Goal: Information Seeking & Learning: Learn about a topic

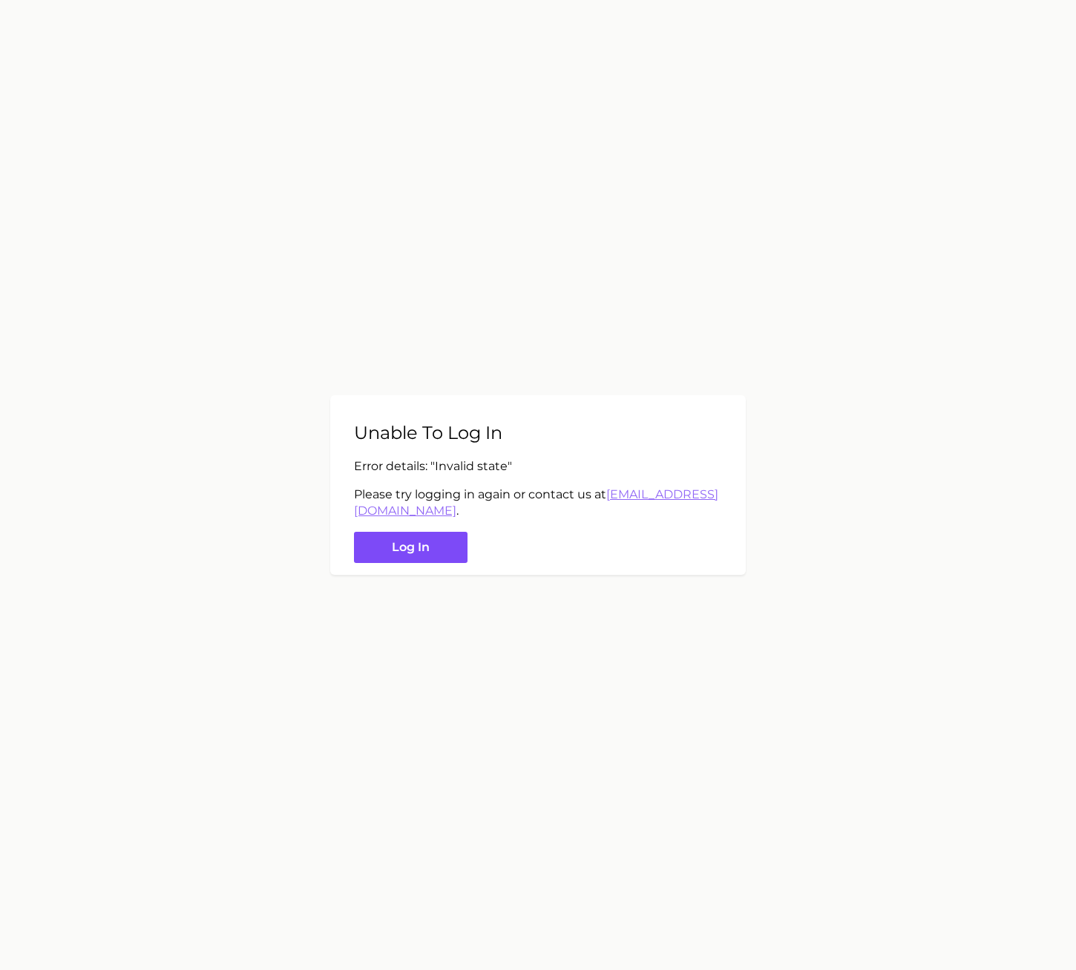
click at [379, 544] on button "Log in" at bounding box center [411, 548] width 114 height 32
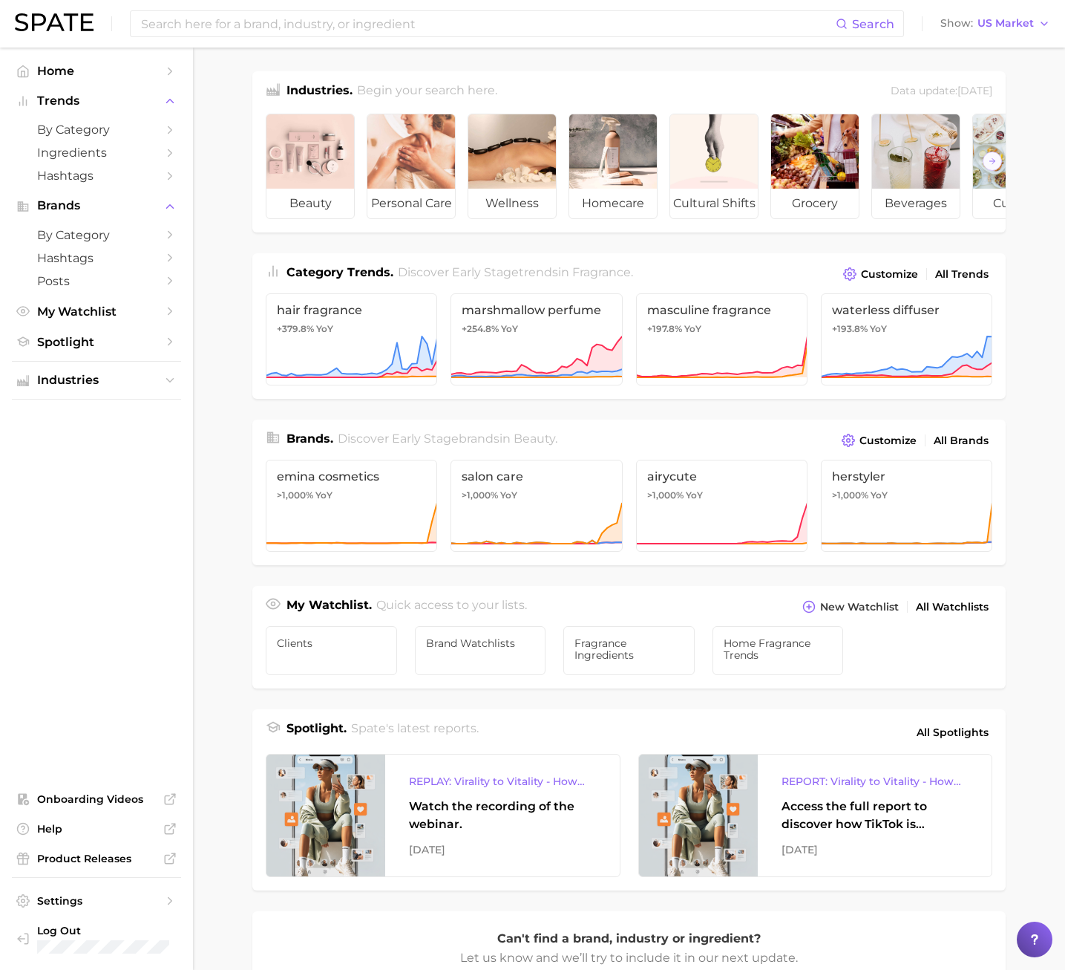
click at [1050, 406] on main "Industries. Begin your search here. Data update: [DATE] beauty personal care we…" at bounding box center [629, 627] width 872 height 1159
drag, startPoint x: 1064, startPoint y: 361, endPoint x: 1065, endPoint y: 380, distance: 19.3
click at [1065, 380] on main "Industries. Begin your search here. Data update: [DATE] beauty personal care we…" at bounding box center [629, 627] width 872 height 1159
click at [854, 375] on icon at bounding box center [906, 357] width 171 height 45
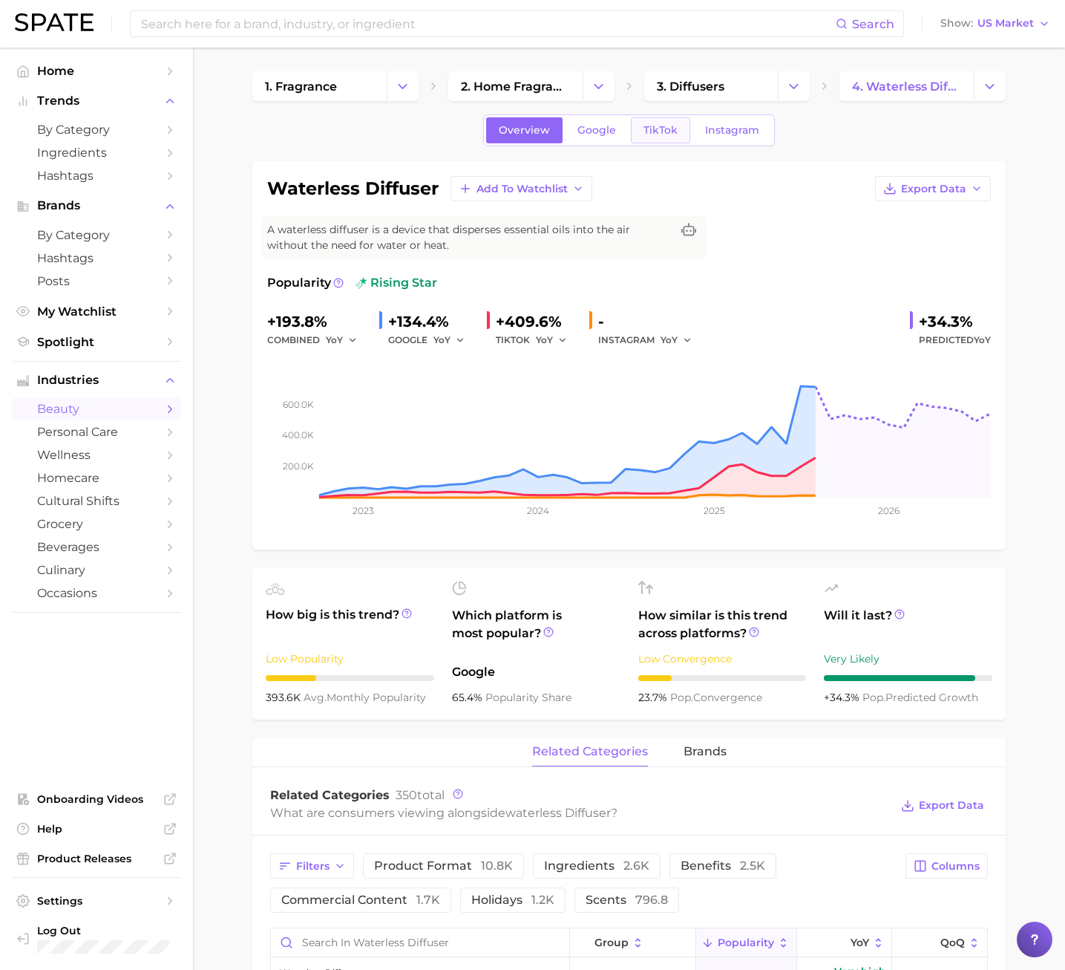
click at [679, 131] on link "TikTok" at bounding box center [660, 130] width 59 height 26
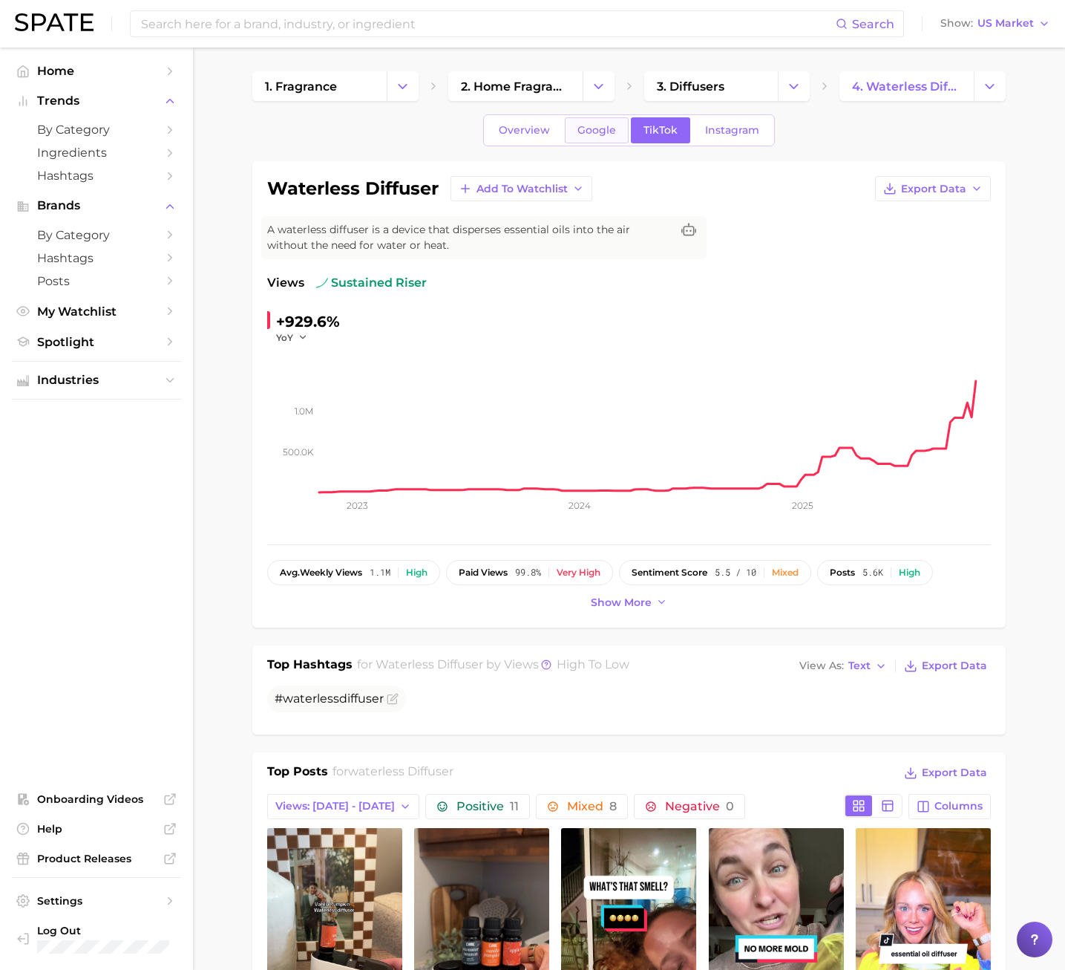
click at [612, 129] on span "Google" at bounding box center [597, 130] width 39 height 13
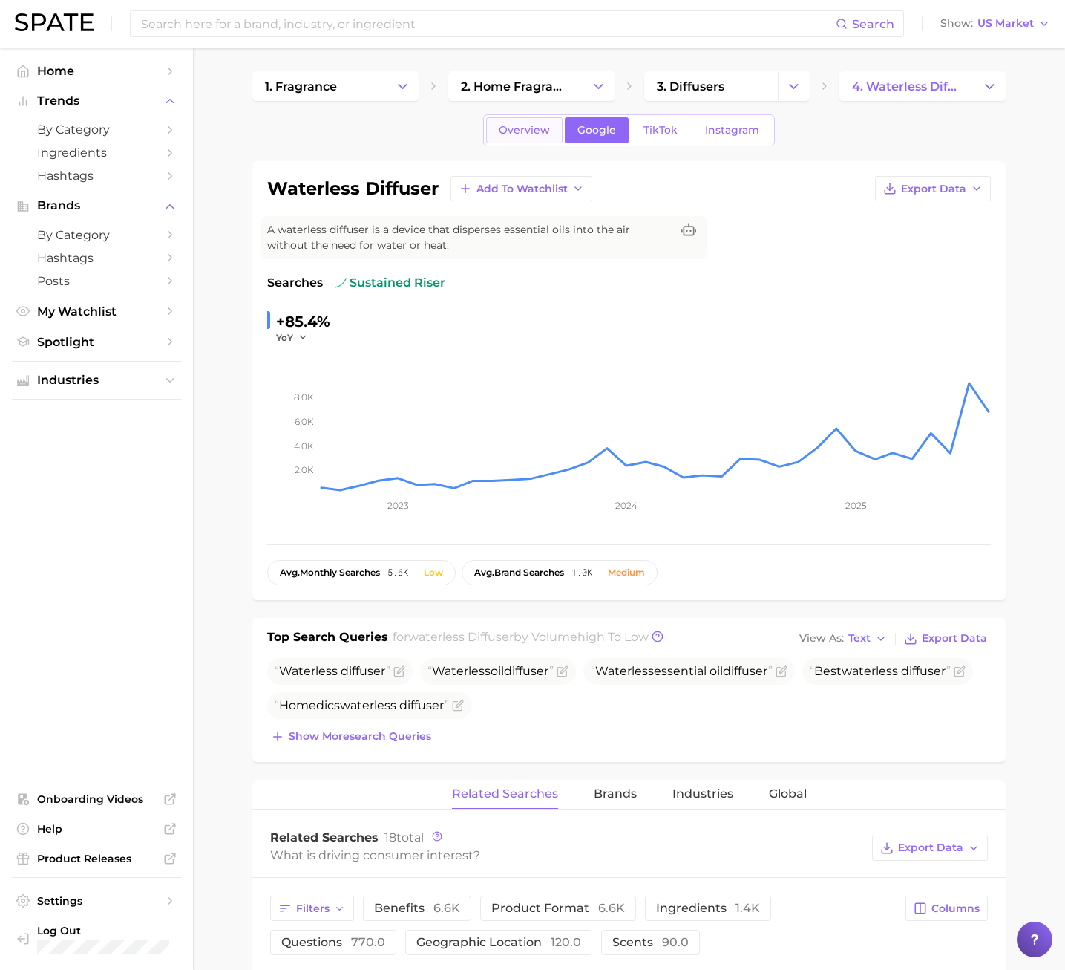
click at [524, 134] on span "Overview" at bounding box center [524, 130] width 51 height 13
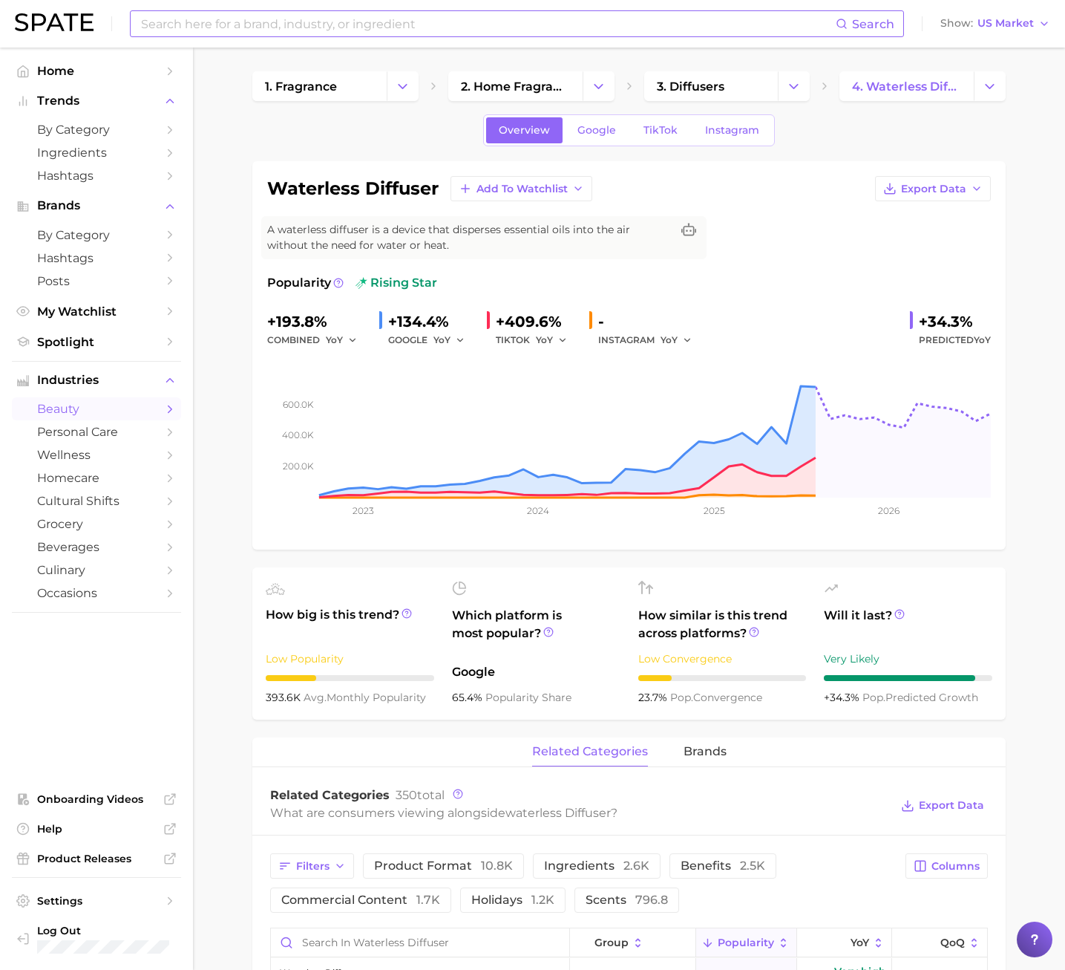
click at [190, 15] on input at bounding box center [488, 23] width 696 height 25
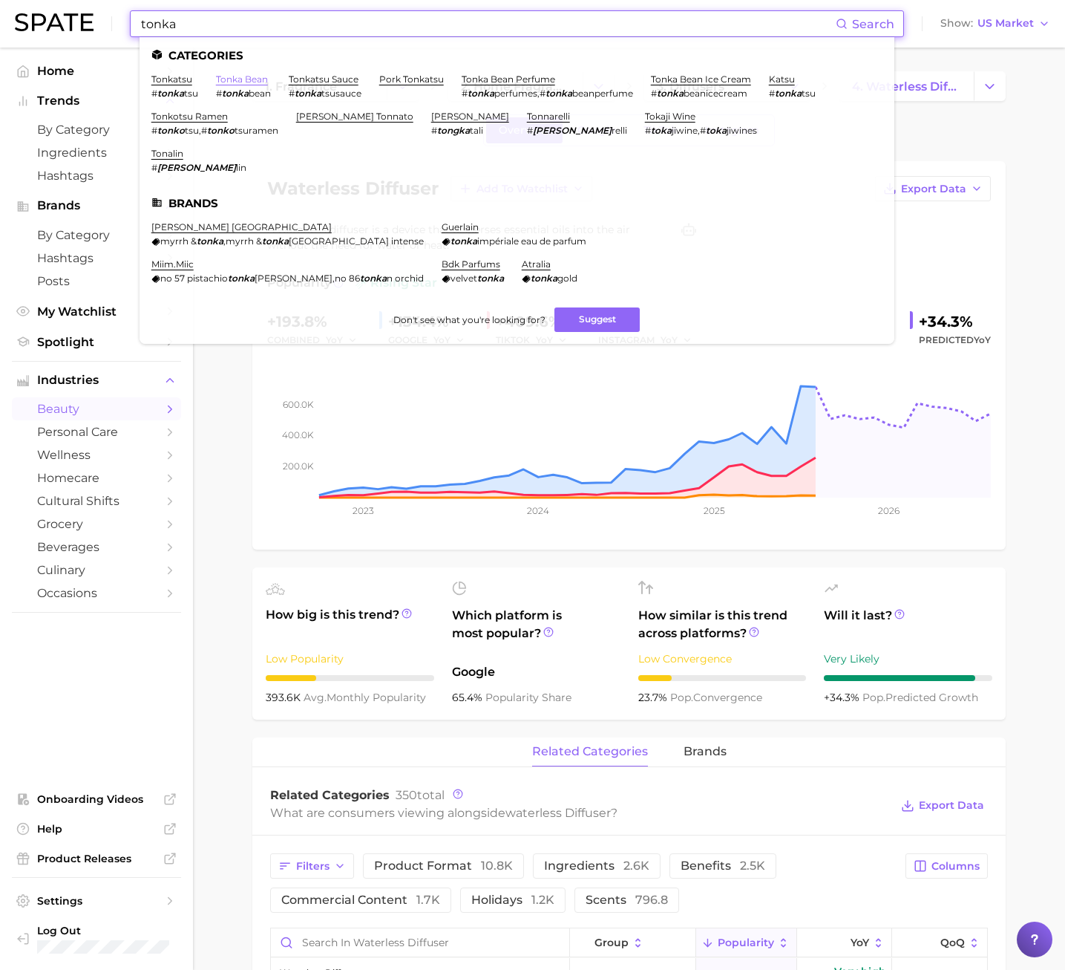
type input "tonka"
click at [263, 78] on link "tonka bean" at bounding box center [242, 78] width 52 height 11
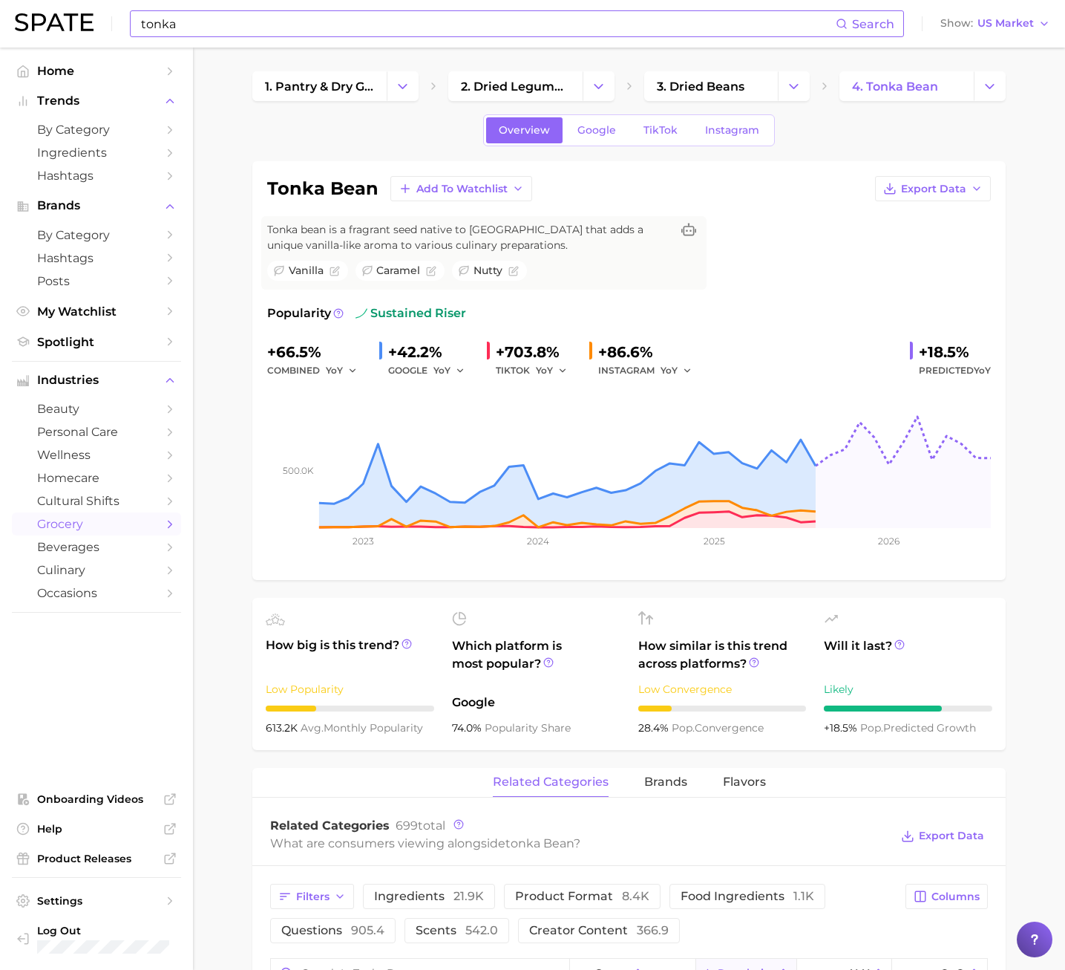
click at [629, 134] on div "Overview Google TikTok Instagram" at bounding box center [629, 130] width 292 height 32
click at [640, 135] on link "TikTok" at bounding box center [660, 130] width 59 height 26
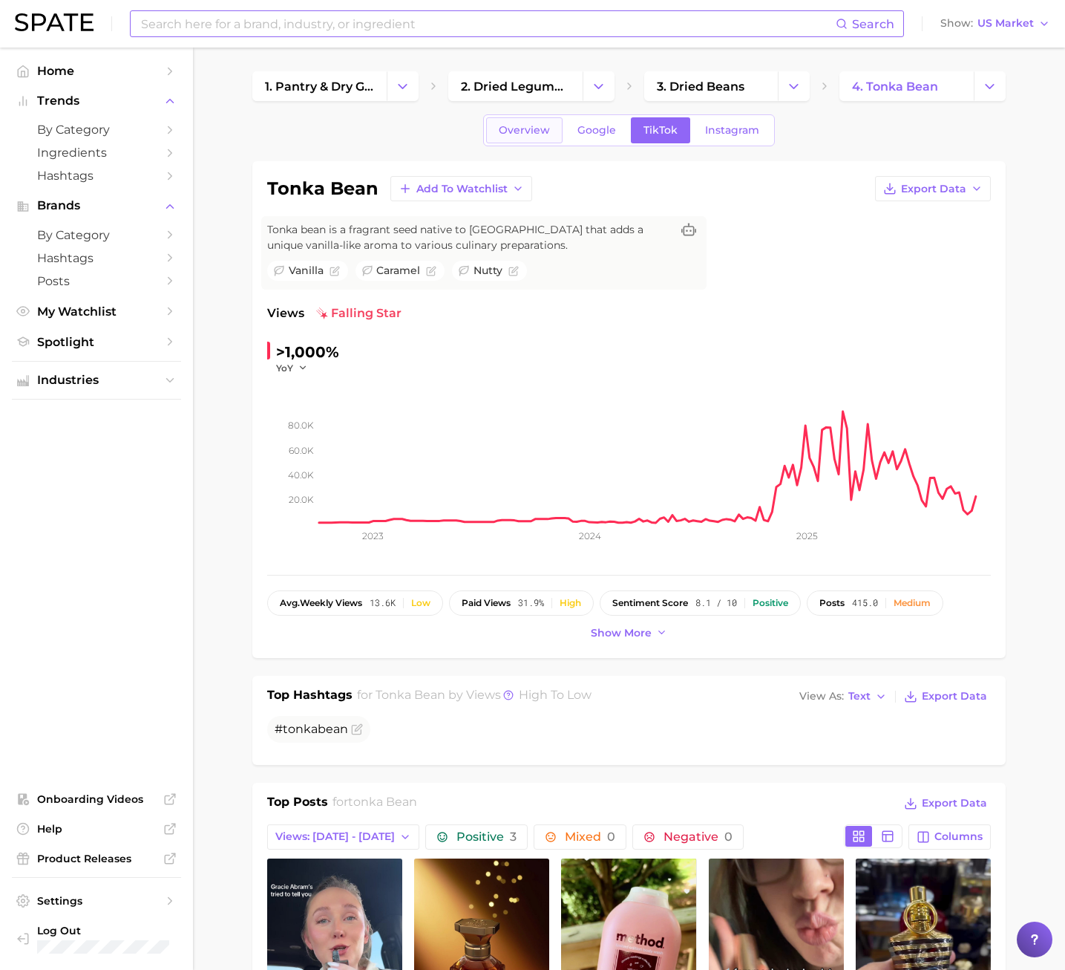
click at [520, 124] on span "Overview" at bounding box center [524, 130] width 51 height 13
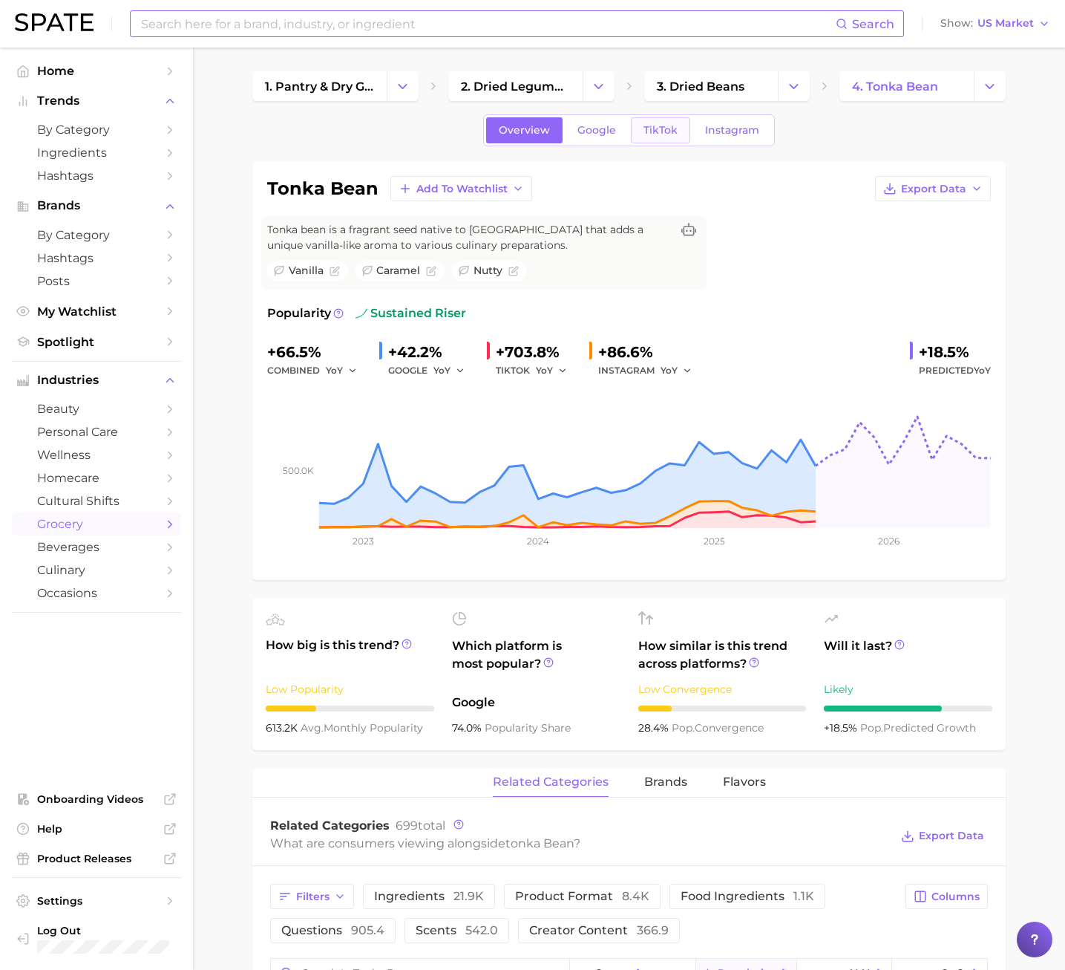
click at [647, 135] on span "TikTok" at bounding box center [661, 130] width 34 height 13
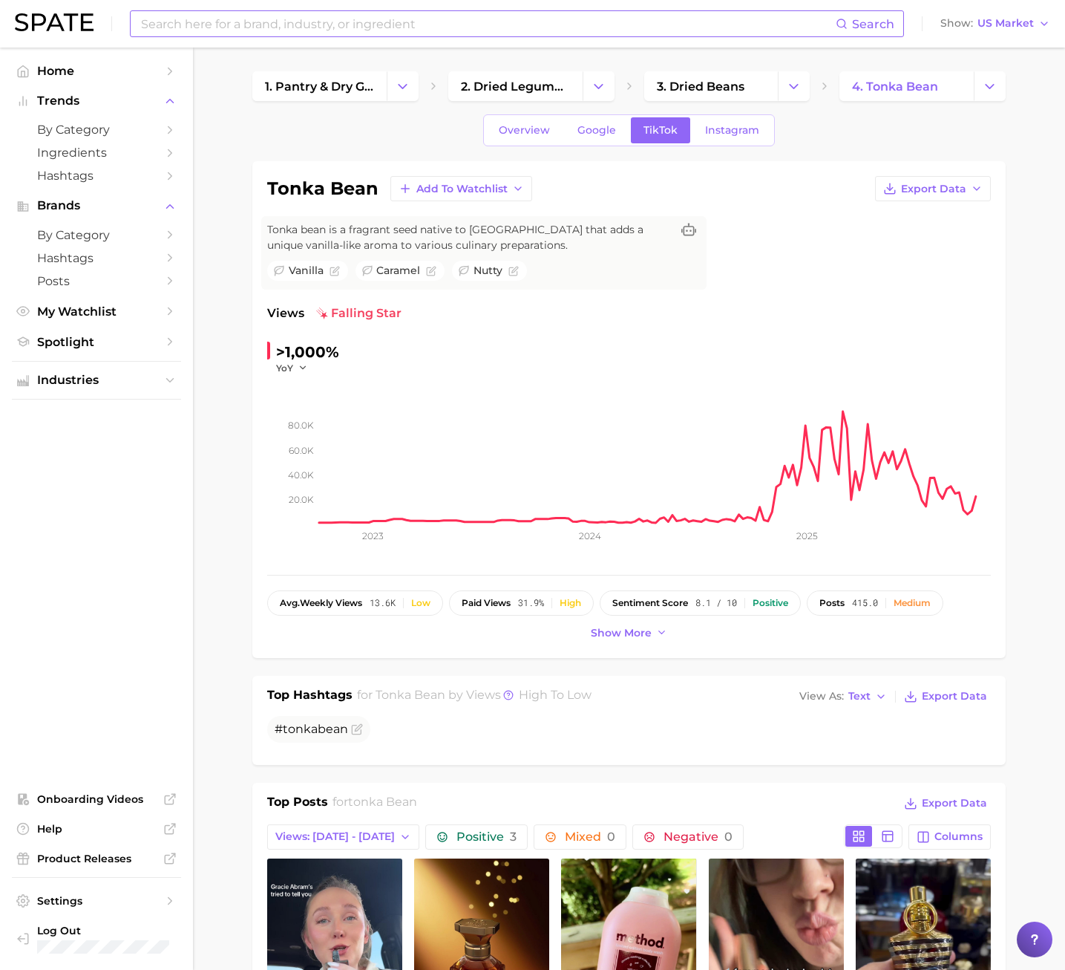
drag, startPoint x: 727, startPoint y: 367, endPoint x: 697, endPoint y: 333, distance: 45.3
click at [727, 367] on div ">1,000% YoY 20.0k 40.0k 60.0k 80.0k 2023 2024 2025" at bounding box center [629, 450] width 724 height 220
click at [606, 137] on link "Google" at bounding box center [597, 130] width 64 height 26
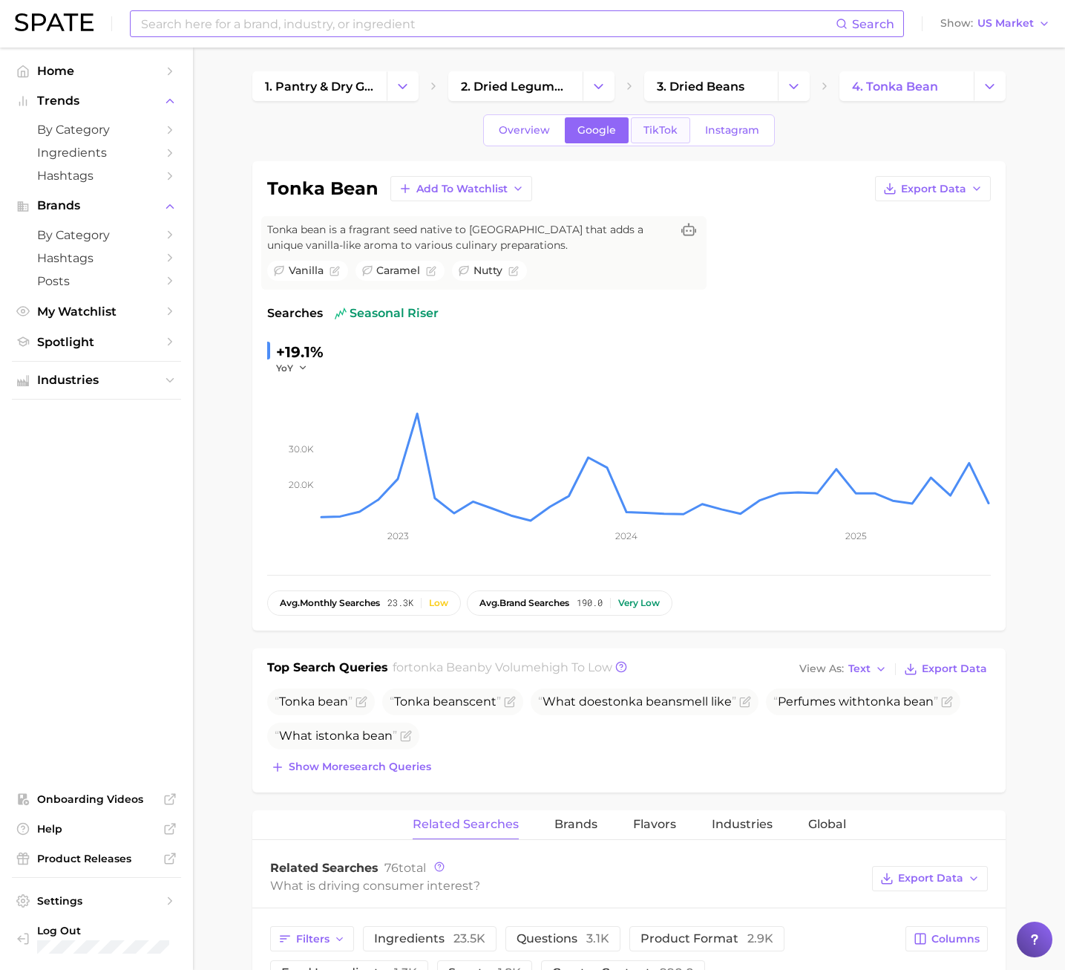
click at [664, 130] on span "TikTok" at bounding box center [661, 130] width 34 height 13
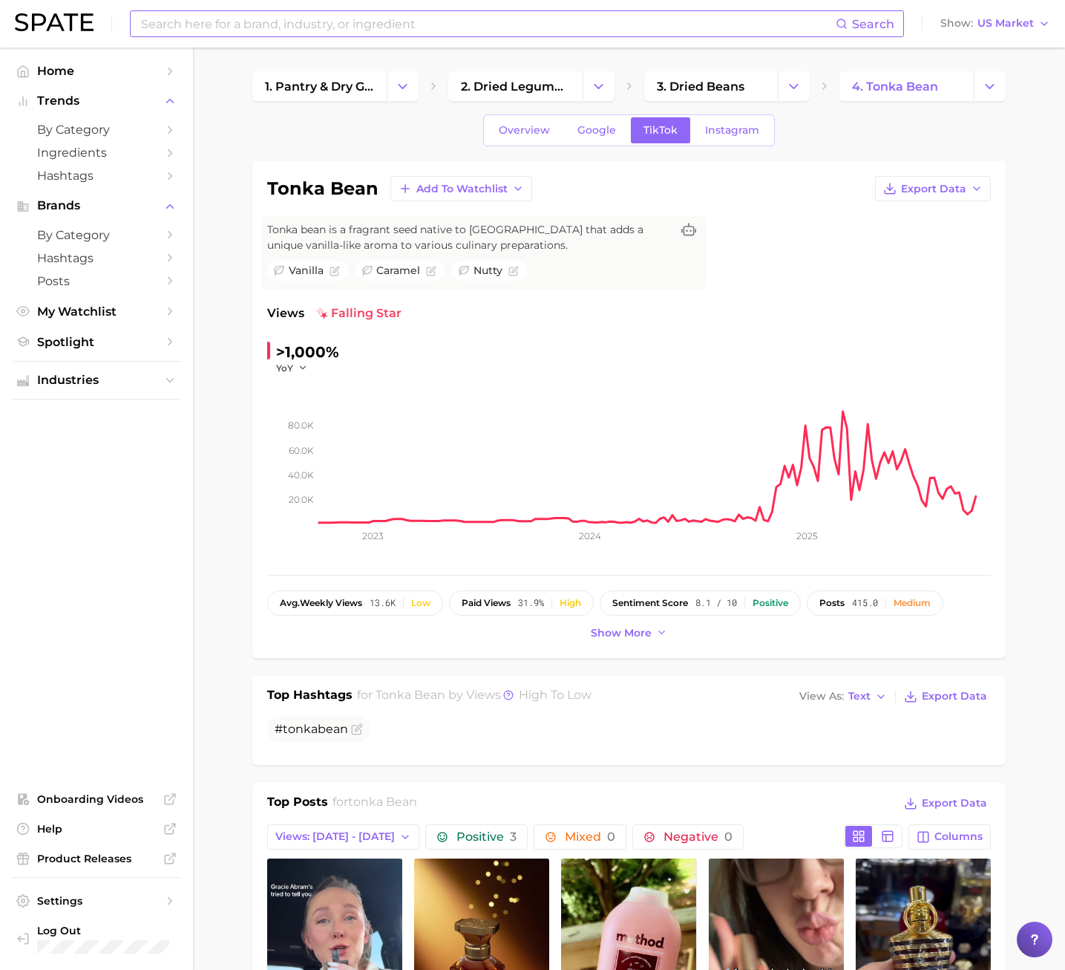
click at [261, 721] on div "Top Hashtags for tonka bean by Views high to low View As Text Export Data # ton…" at bounding box center [629, 720] width 754 height 89
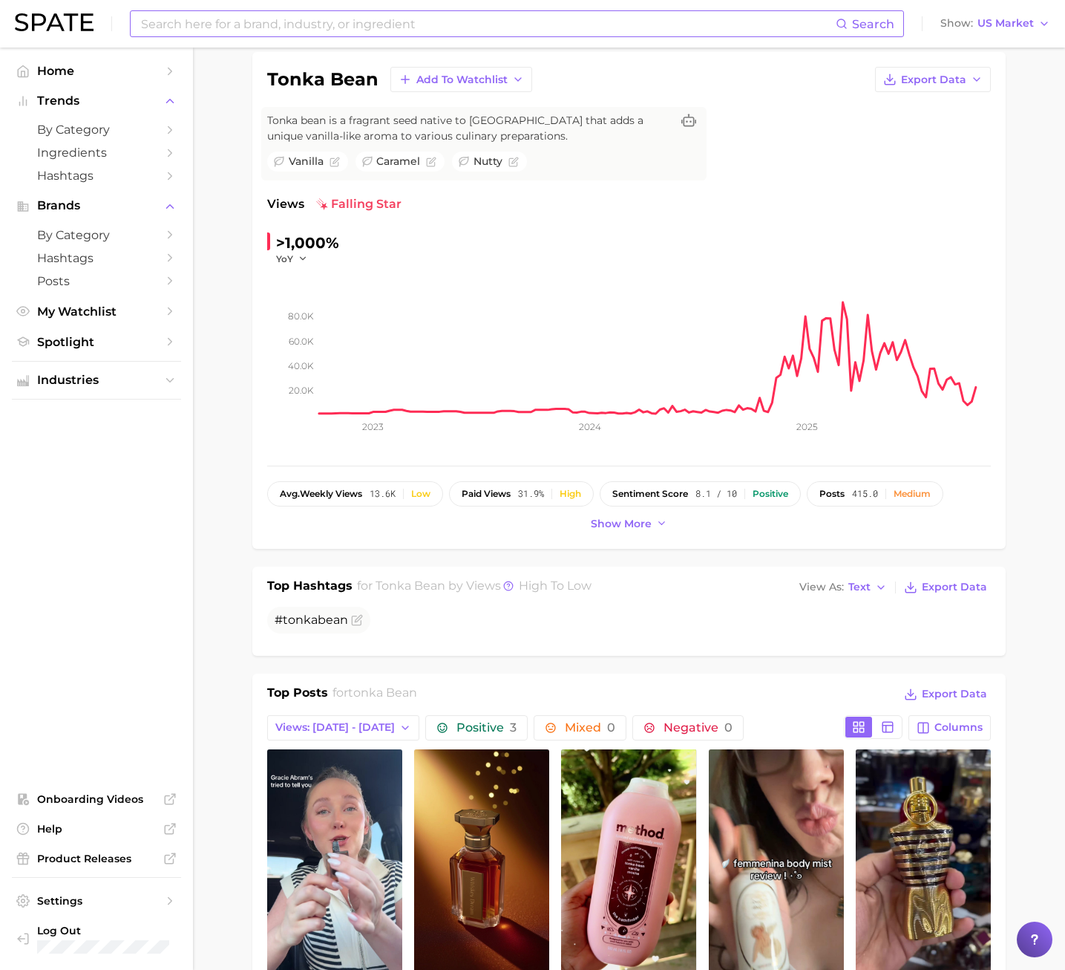
scroll to position [371, 0]
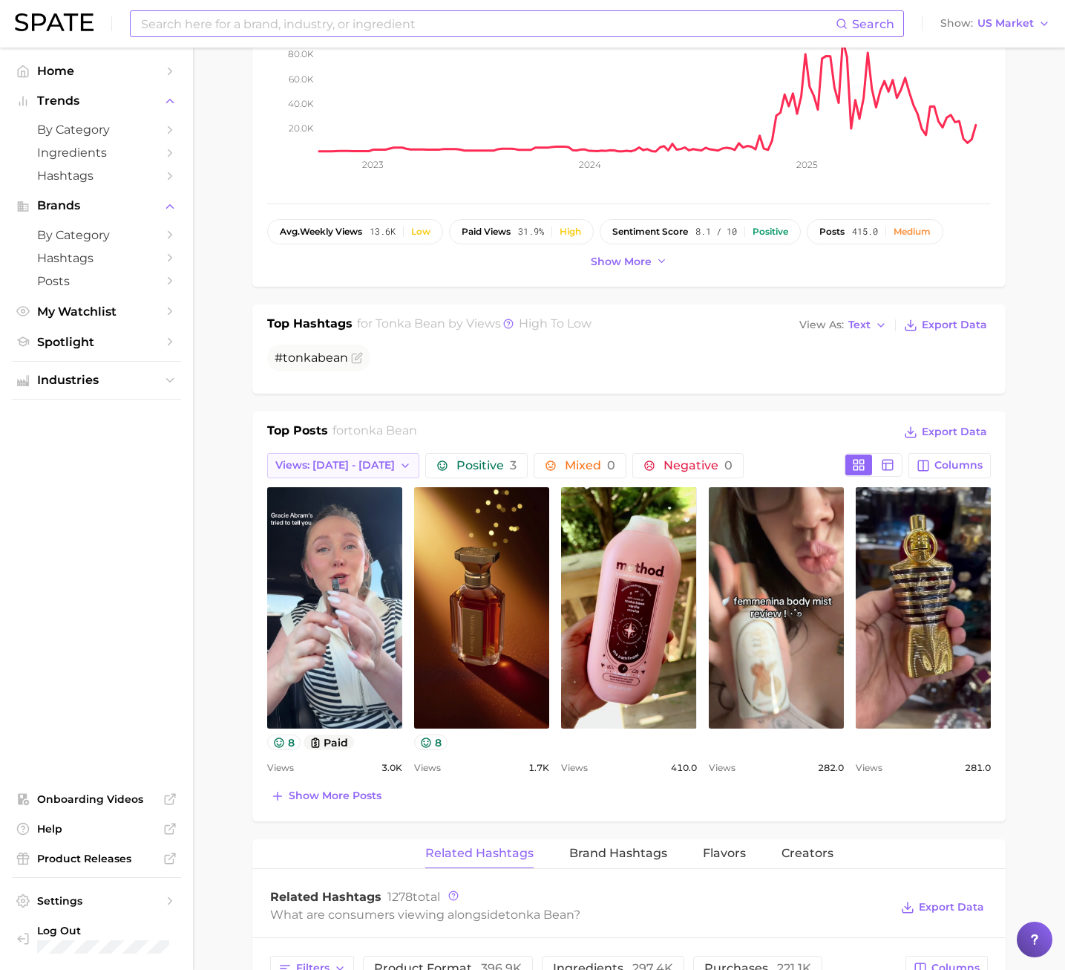
click at [359, 466] on span "Views: [DATE] - [DATE]" at bounding box center [335, 465] width 120 height 13
click at [333, 526] on button "Views: [DATE] - [DATE]" at bounding box center [348, 519] width 163 height 27
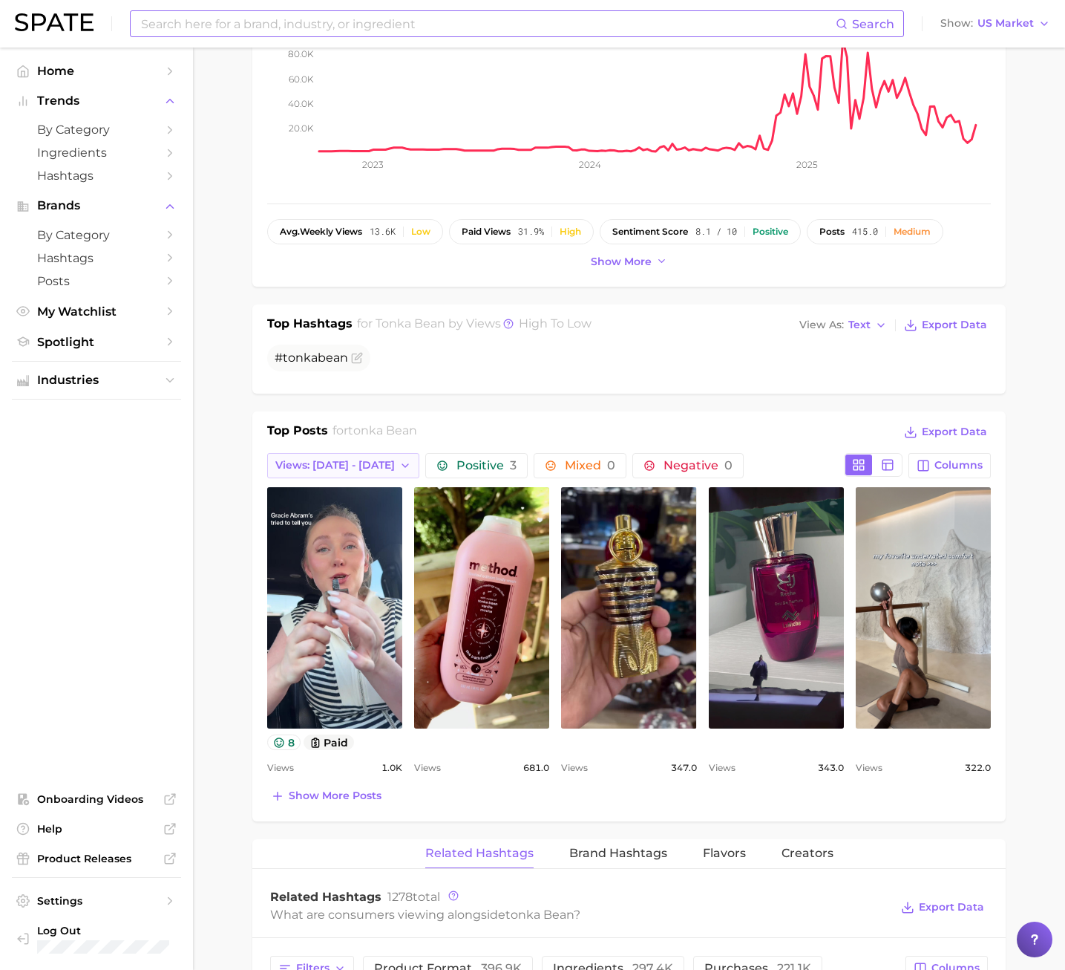
scroll to position [0, 0]
click at [350, 474] on button "Views: [DATE] - [DATE]" at bounding box center [343, 465] width 152 height 25
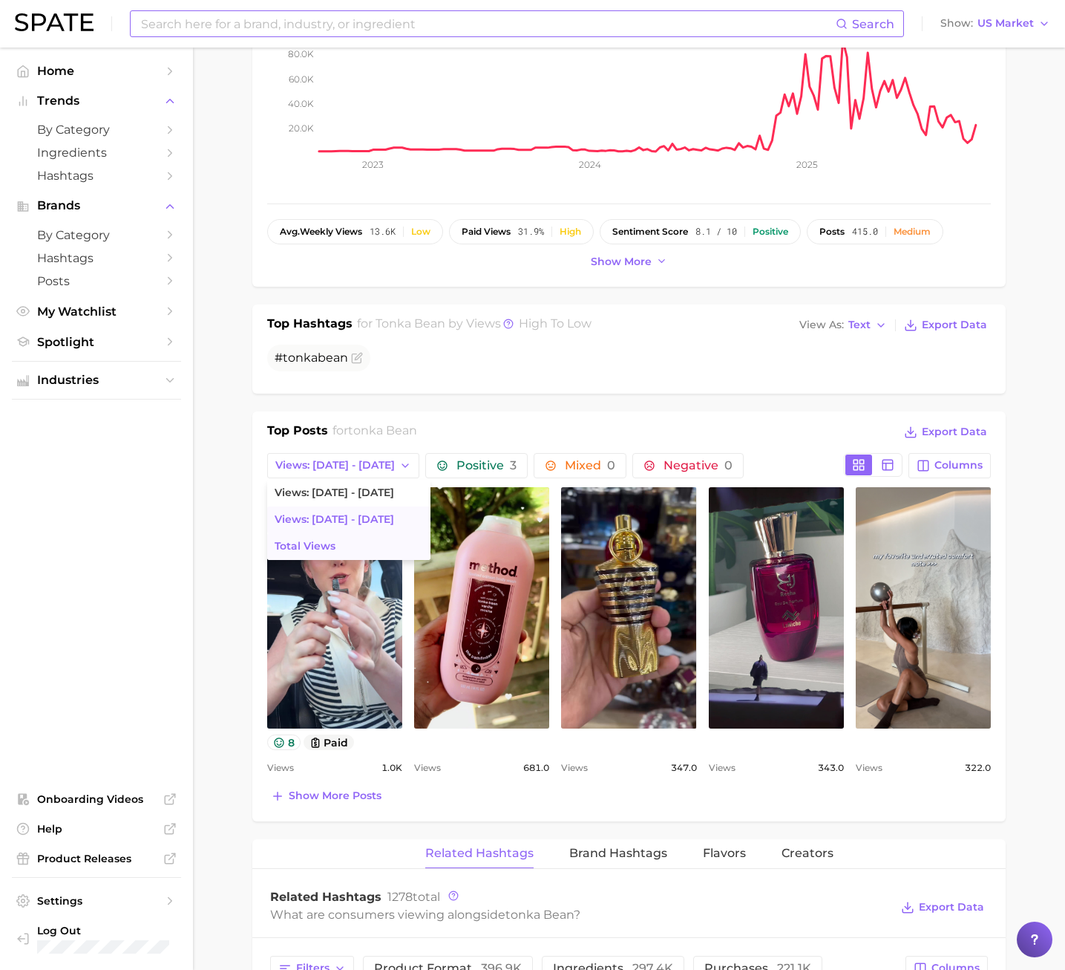
click at [342, 545] on button "Total Views" at bounding box center [348, 546] width 163 height 27
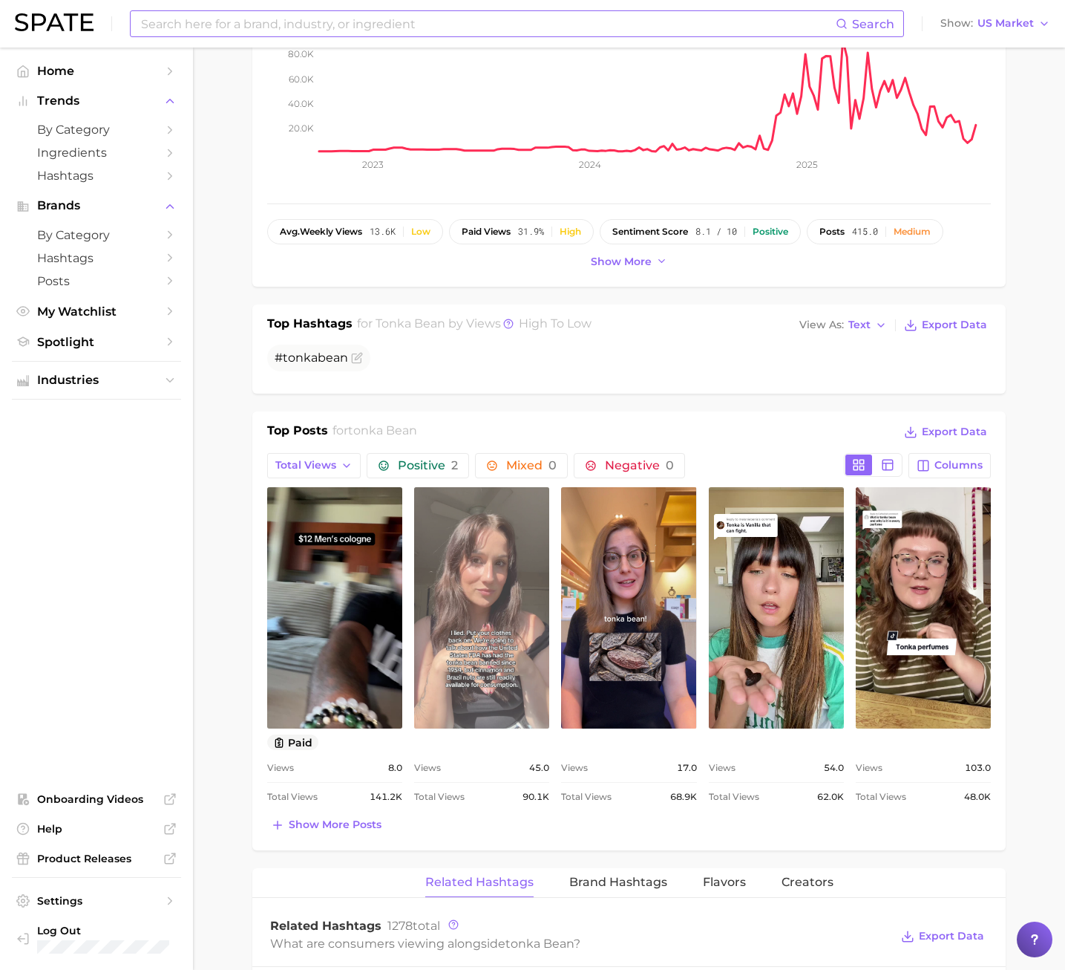
click at [523, 645] on link "view post on TikTok" at bounding box center [481, 607] width 135 height 241
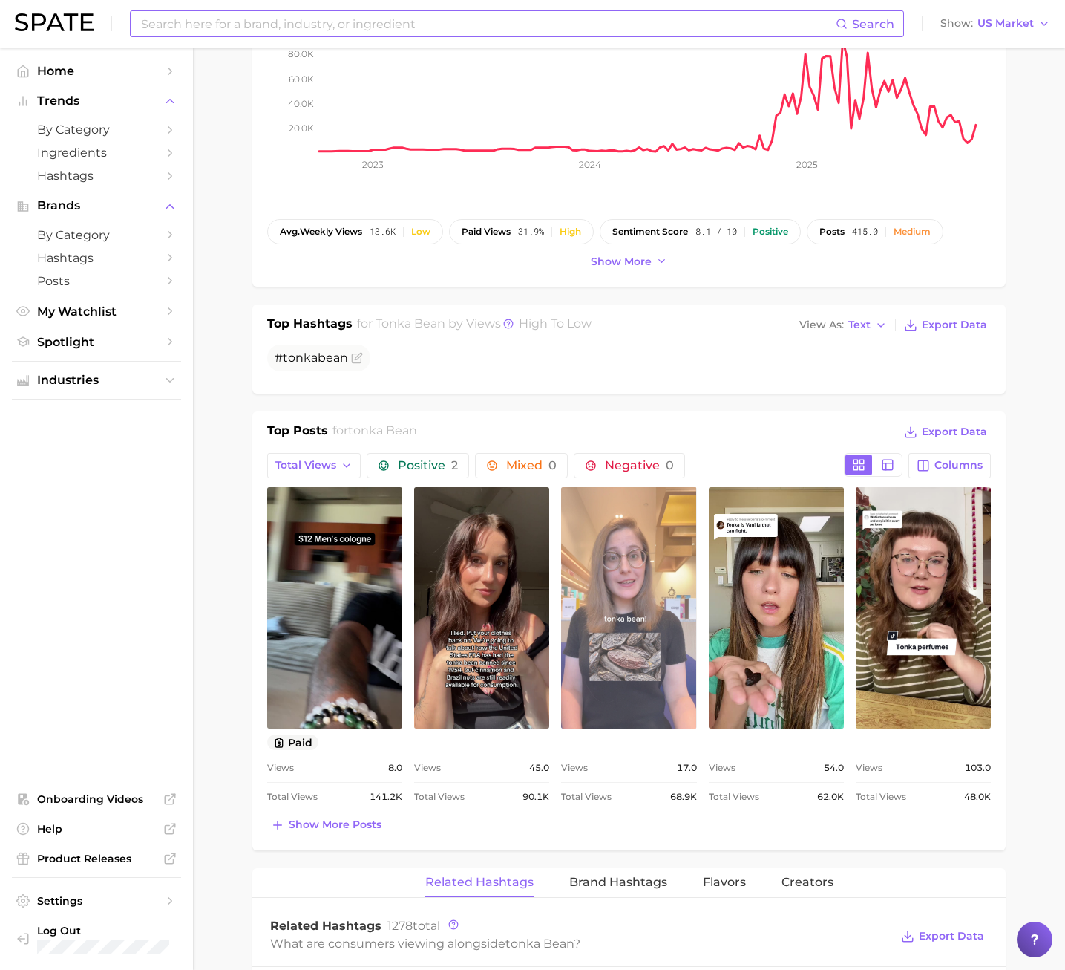
click at [607, 584] on link "view post on TikTok" at bounding box center [628, 607] width 135 height 241
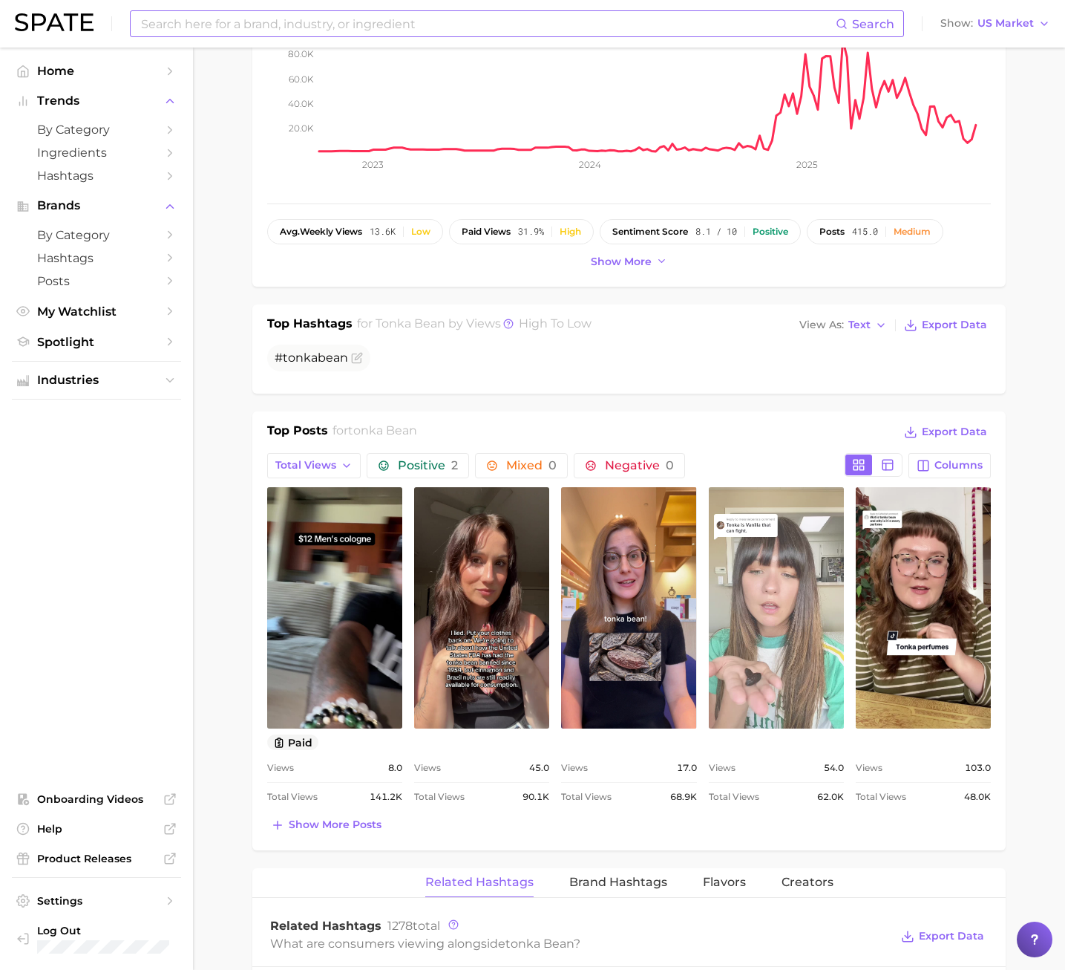
click at [789, 607] on link "view post on TikTok" at bounding box center [776, 607] width 135 height 241
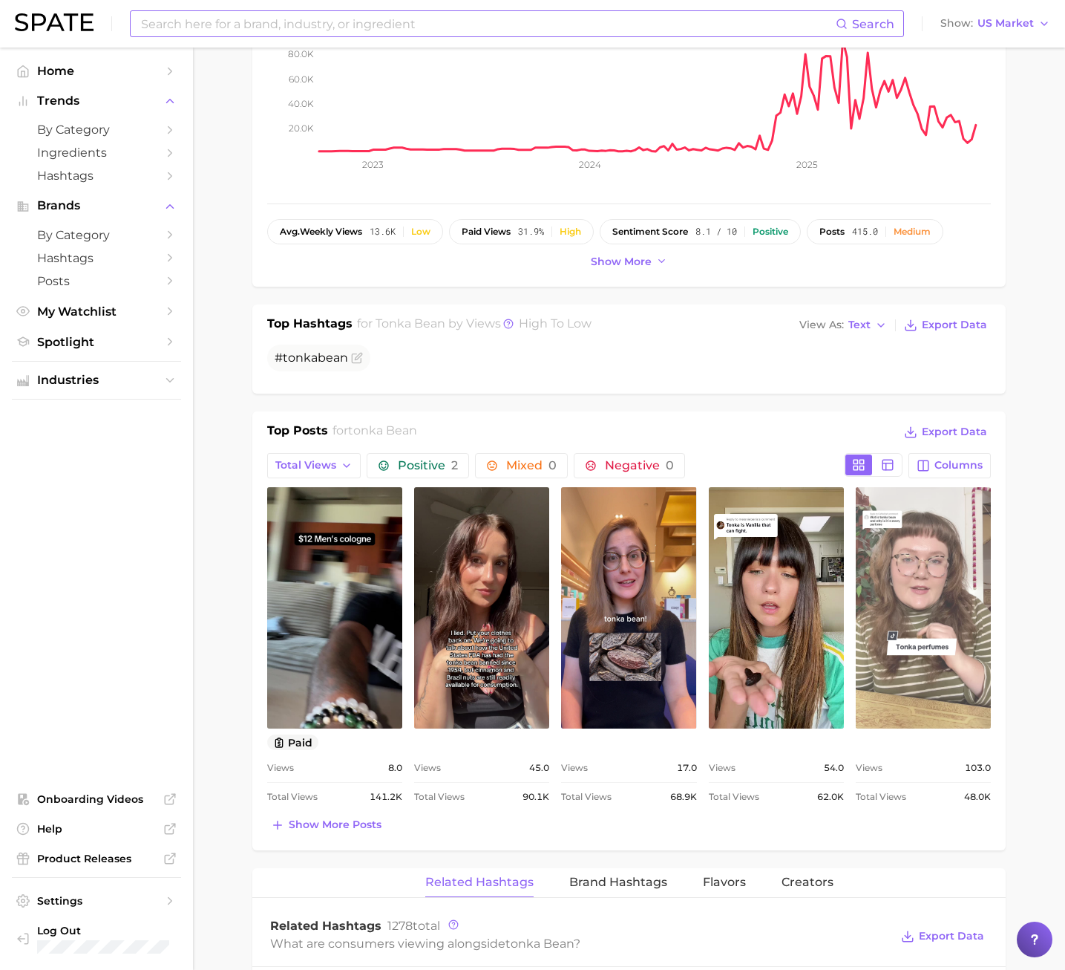
click at [950, 566] on link "view post on TikTok" at bounding box center [923, 607] width 135 height 241
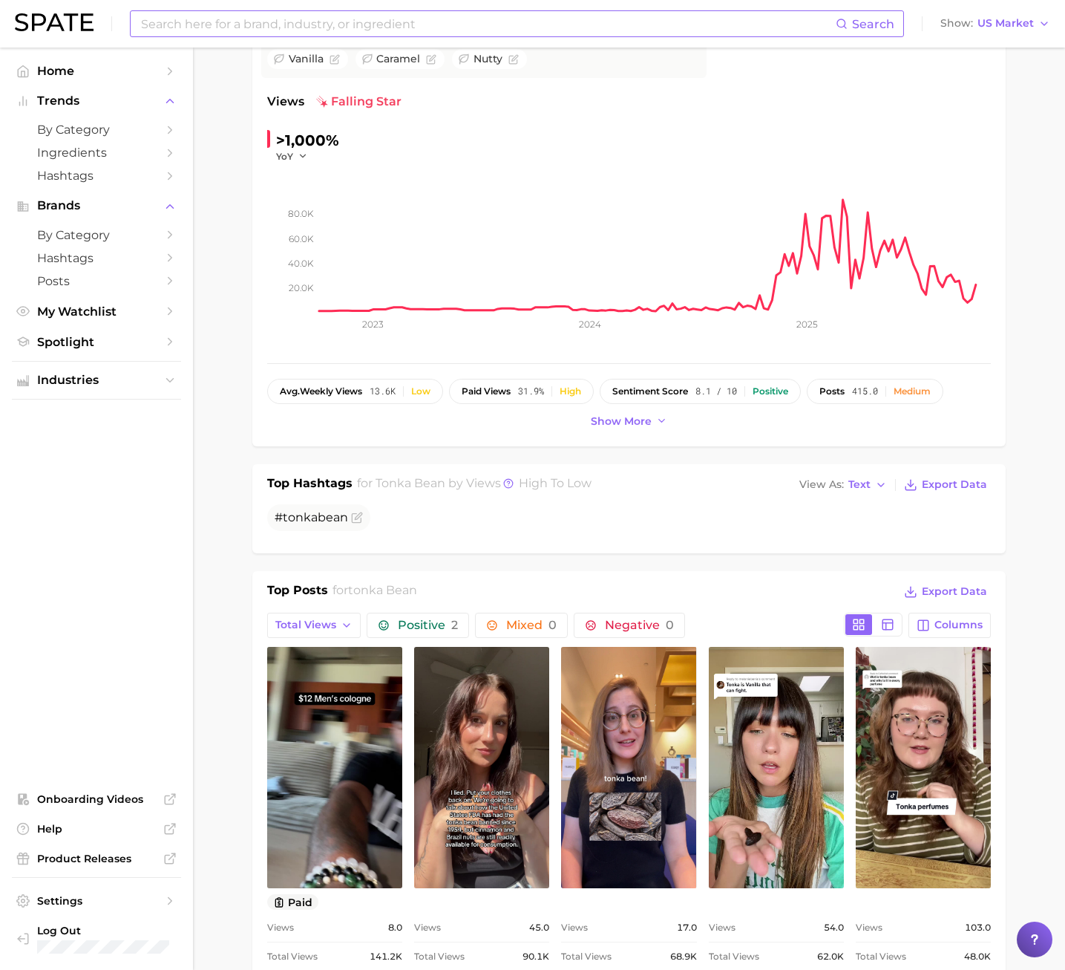
scroll to position [74, 0]
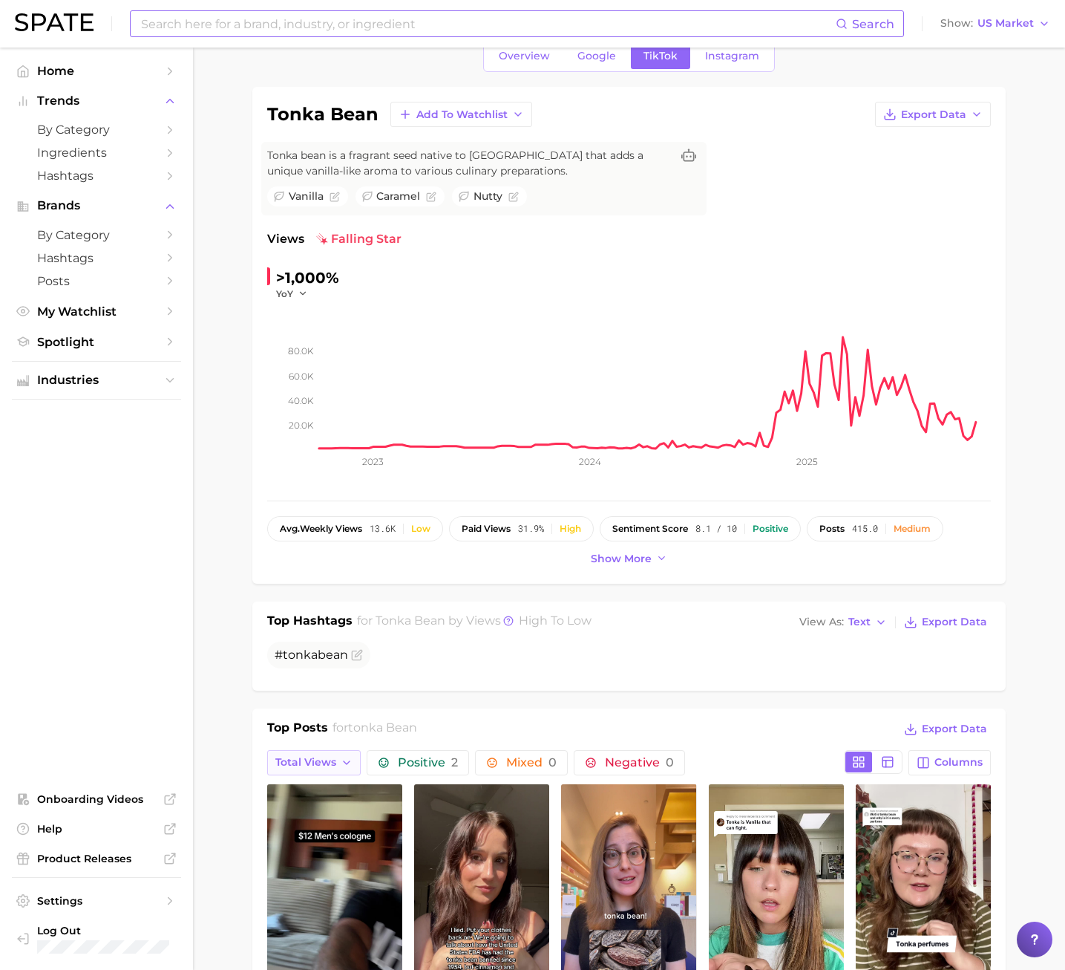
click at [351, 756] on icon "button" at bounding box center [347, 762] width 12 height 12
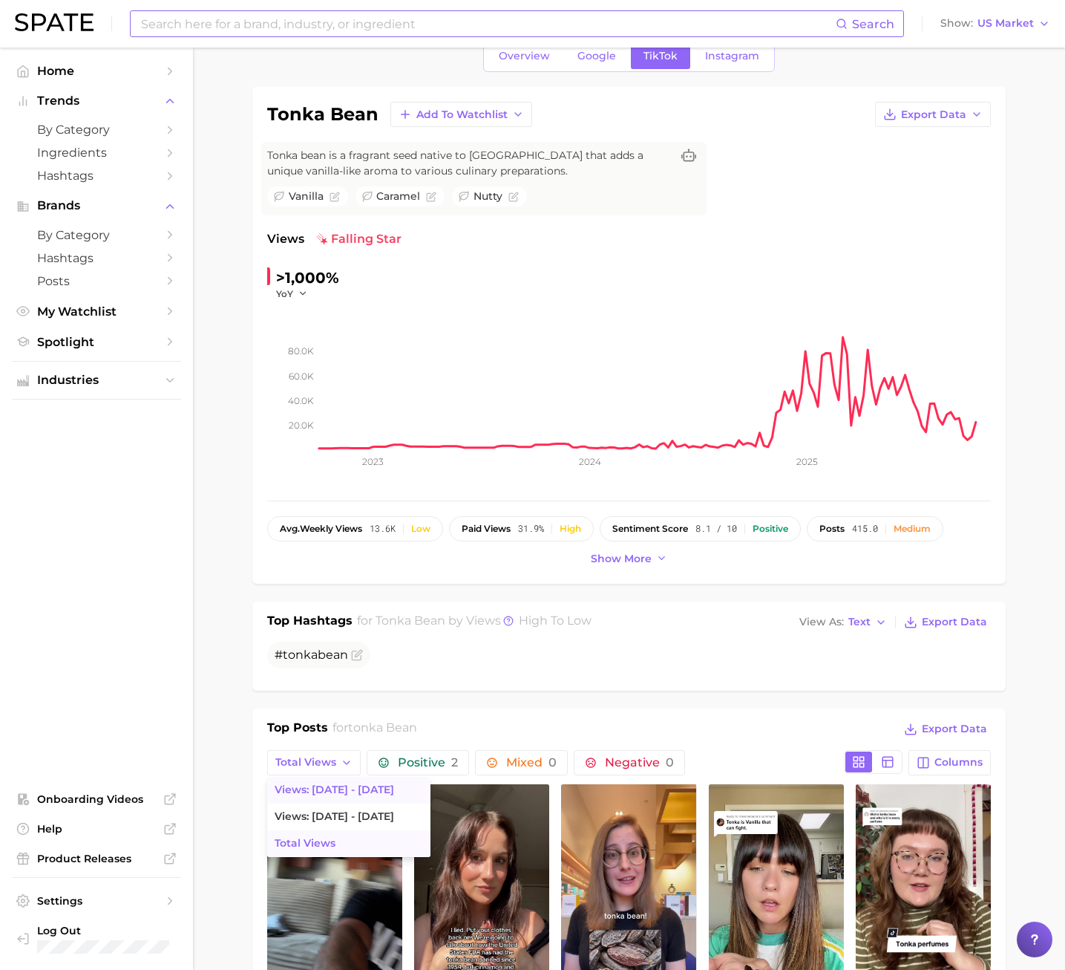
click at [349, 781] on button "Views: [DATE] - [DATE]" at bounding box center [348, 790] width 163 height 27
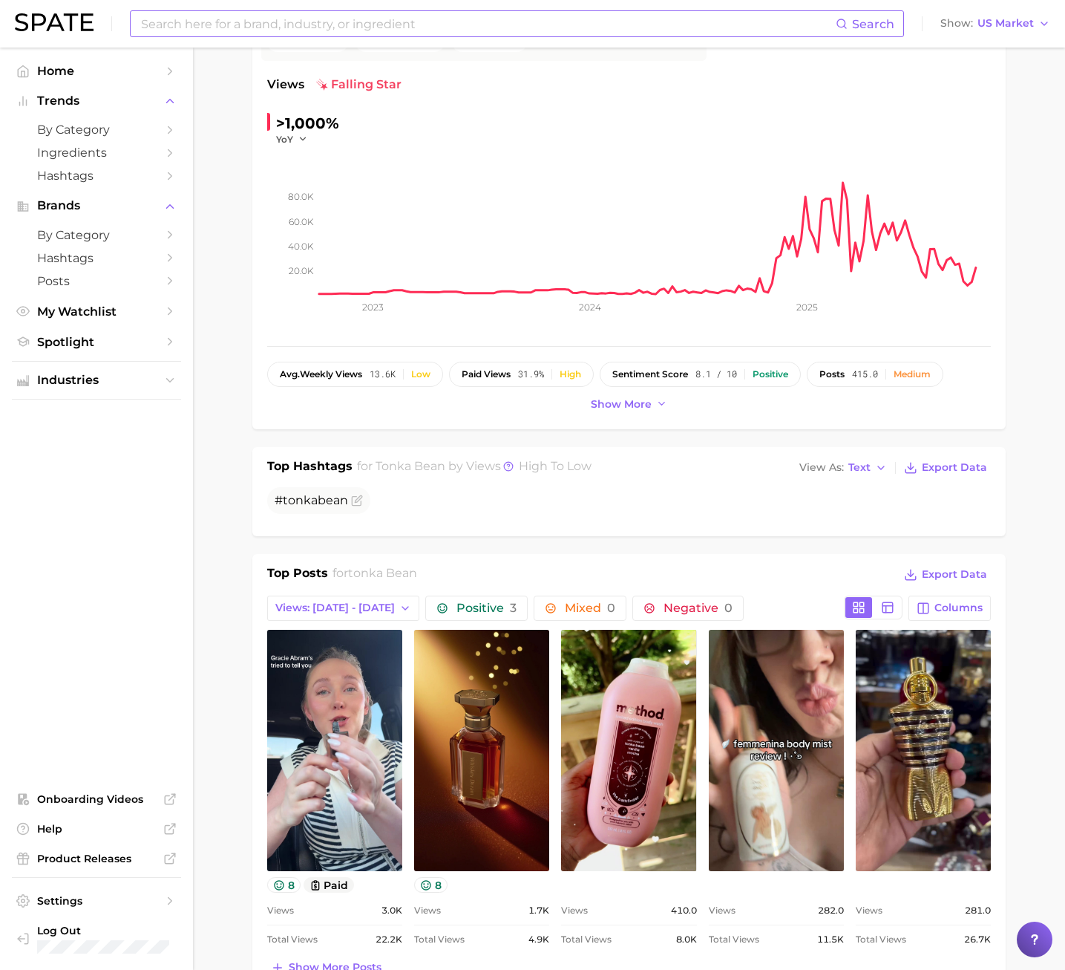
scroll to position [371, 0]
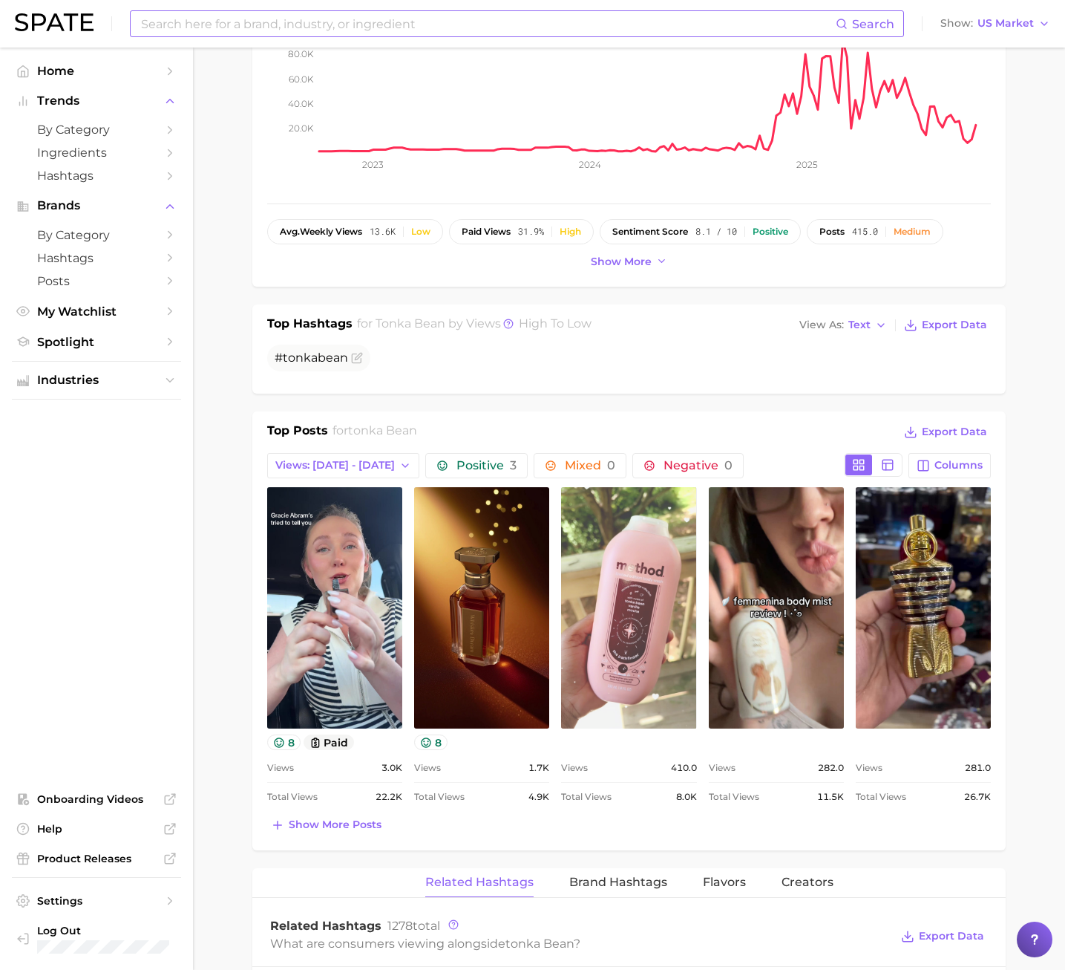
click at [633, 653] on link "view post on TikTok" at bounding box center [628, 607] width 135 height 241
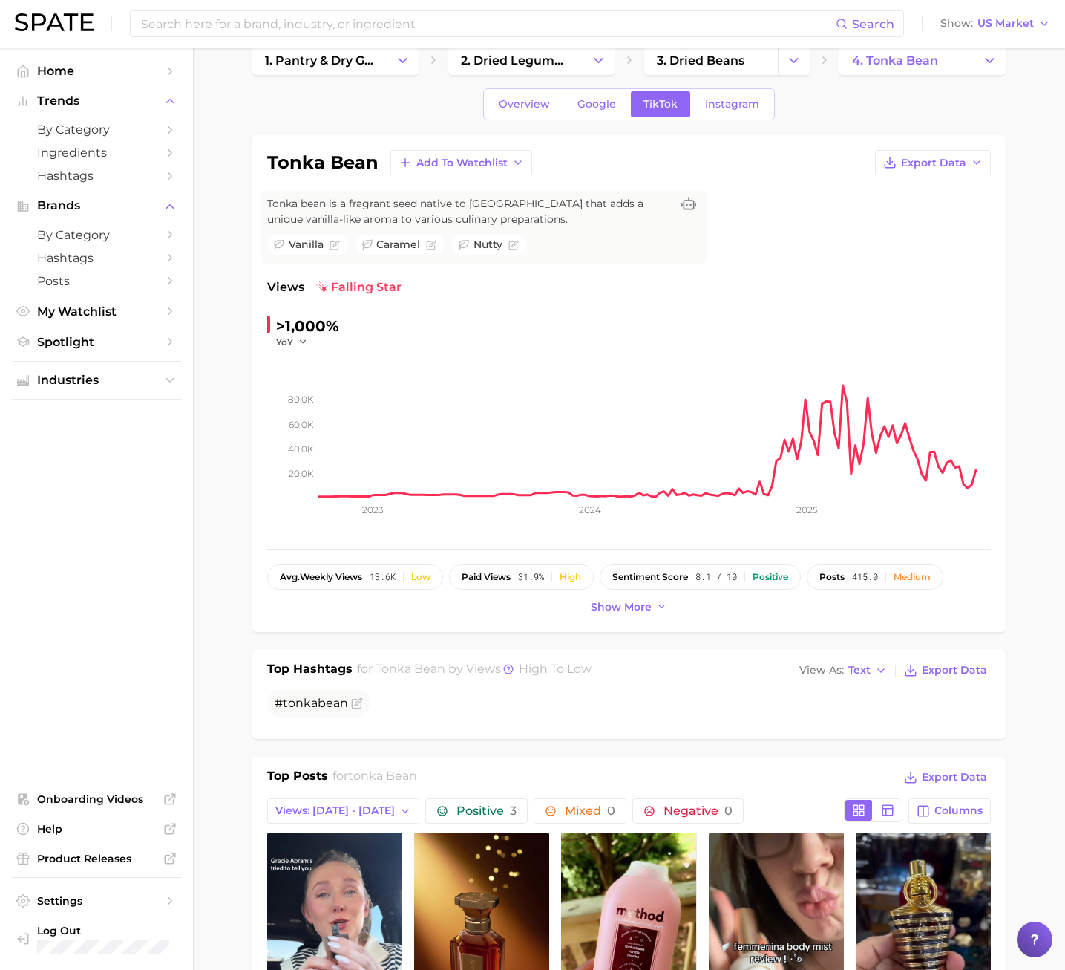
scroll to position [0, 0]
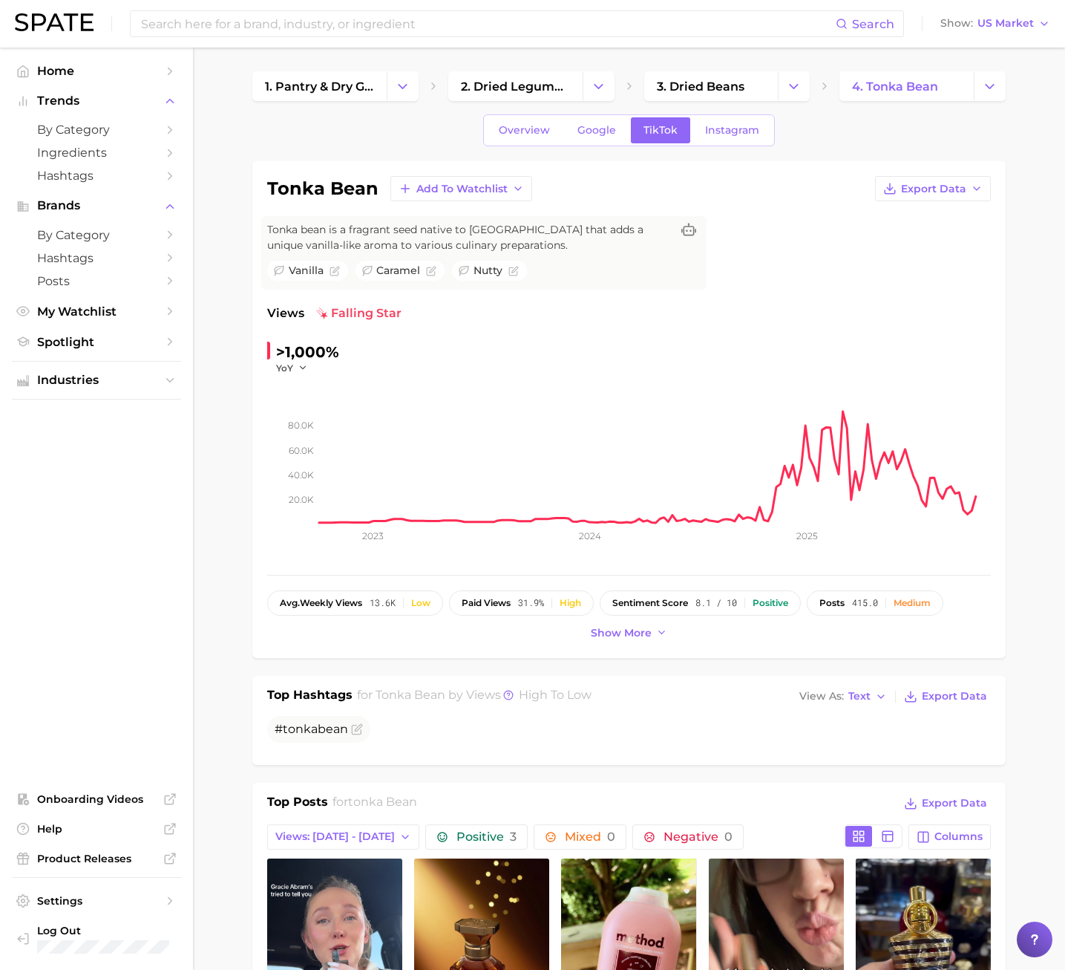
click at [437, 137] on div "Overview Google TikTok Instagram" at bounding box center [629, 130] width 754 height 32
click at [530, 132] on span "Overview" at bounding box center [524, 130] width 51 height 13
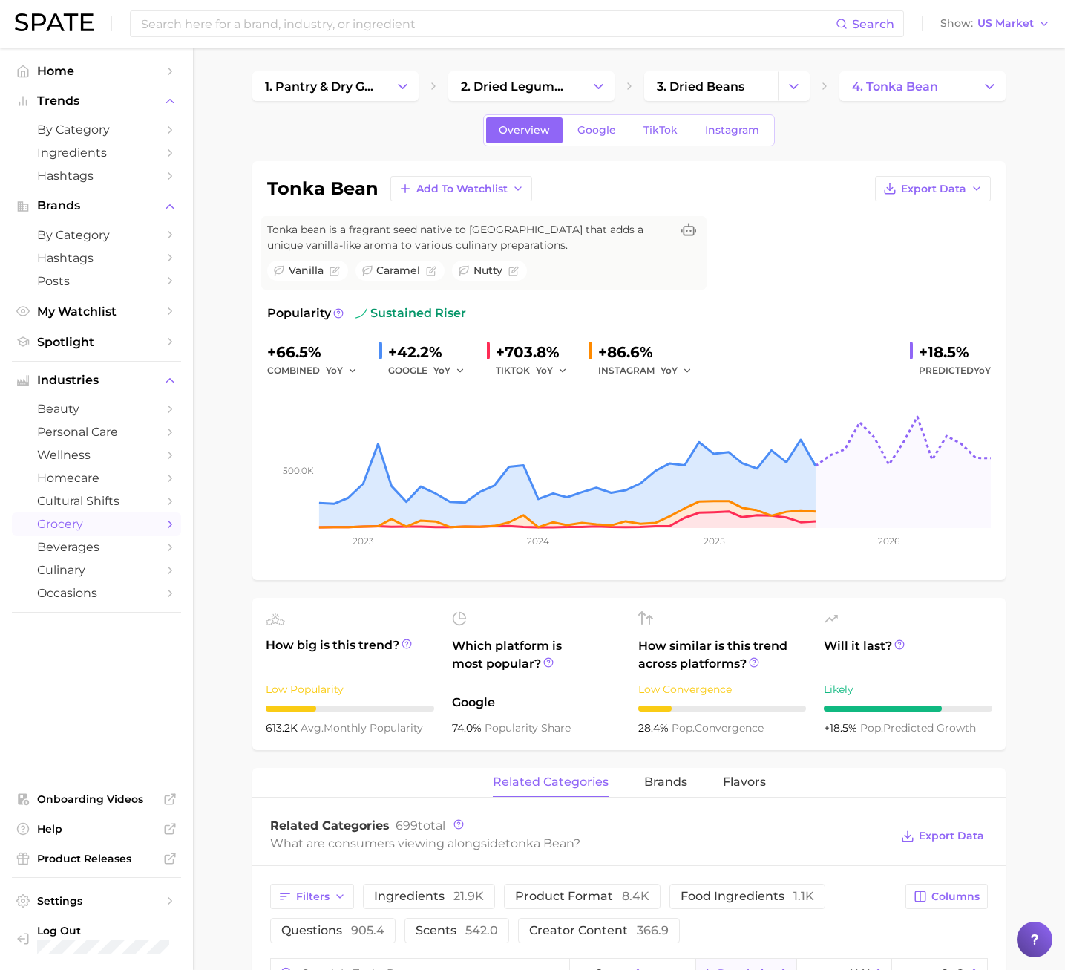
click at [334, 46] on div "Search Show US Market" at bounding box center [533, 24] width 1036 height 48
click at [951, 25] on span "Show" at bounding box center [957, 23] width 33 height 8
click at [518, 36] on input at bounding box center [488, 23] width 696 height 25
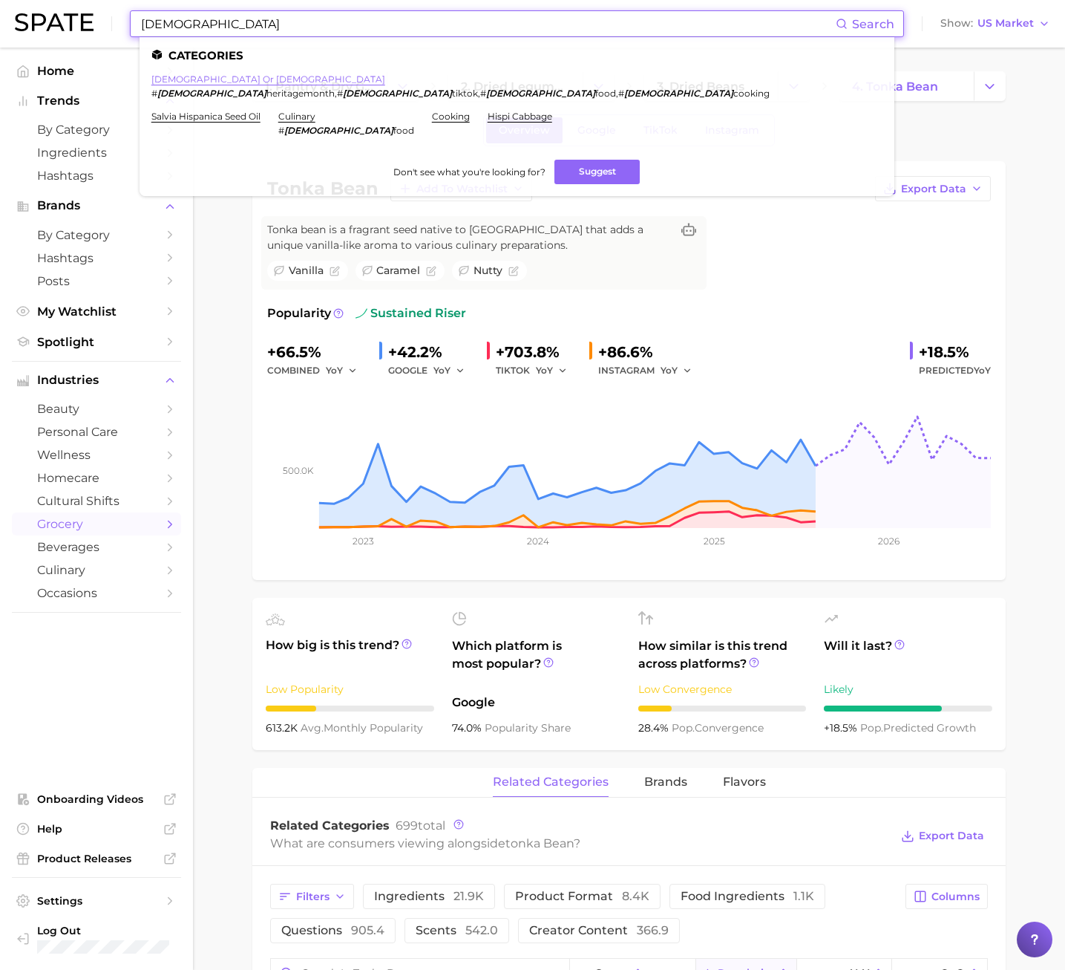
type input "[DEMOGRAPHIC_DATA]"
click at [228, 79] on link "[DEMOGRAPHIC_DATA] or [DEMOGRAPHIC_DATA]" at bounding box center [268, 78] width 234 height 11
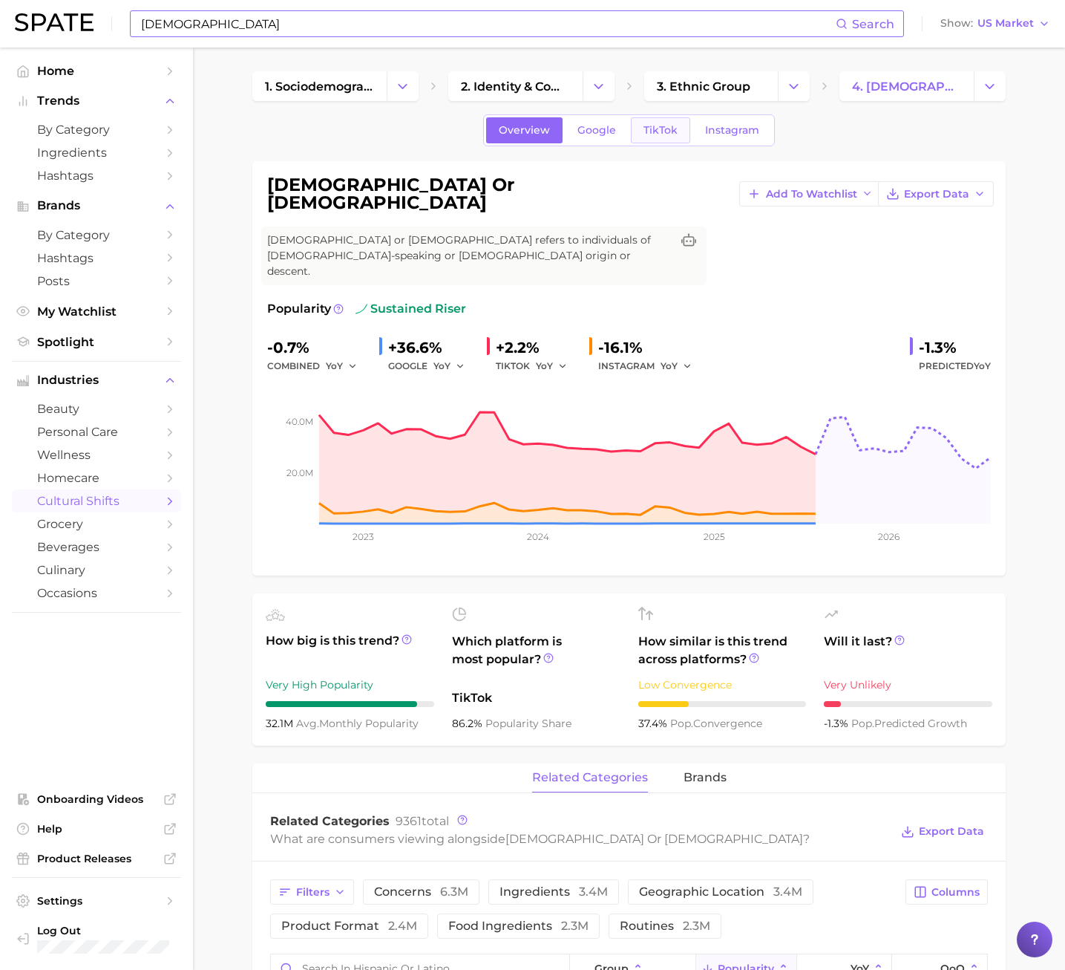
click at [677, 131] on link "TikTok" at bounding box center [660, 130] width 59 height 26
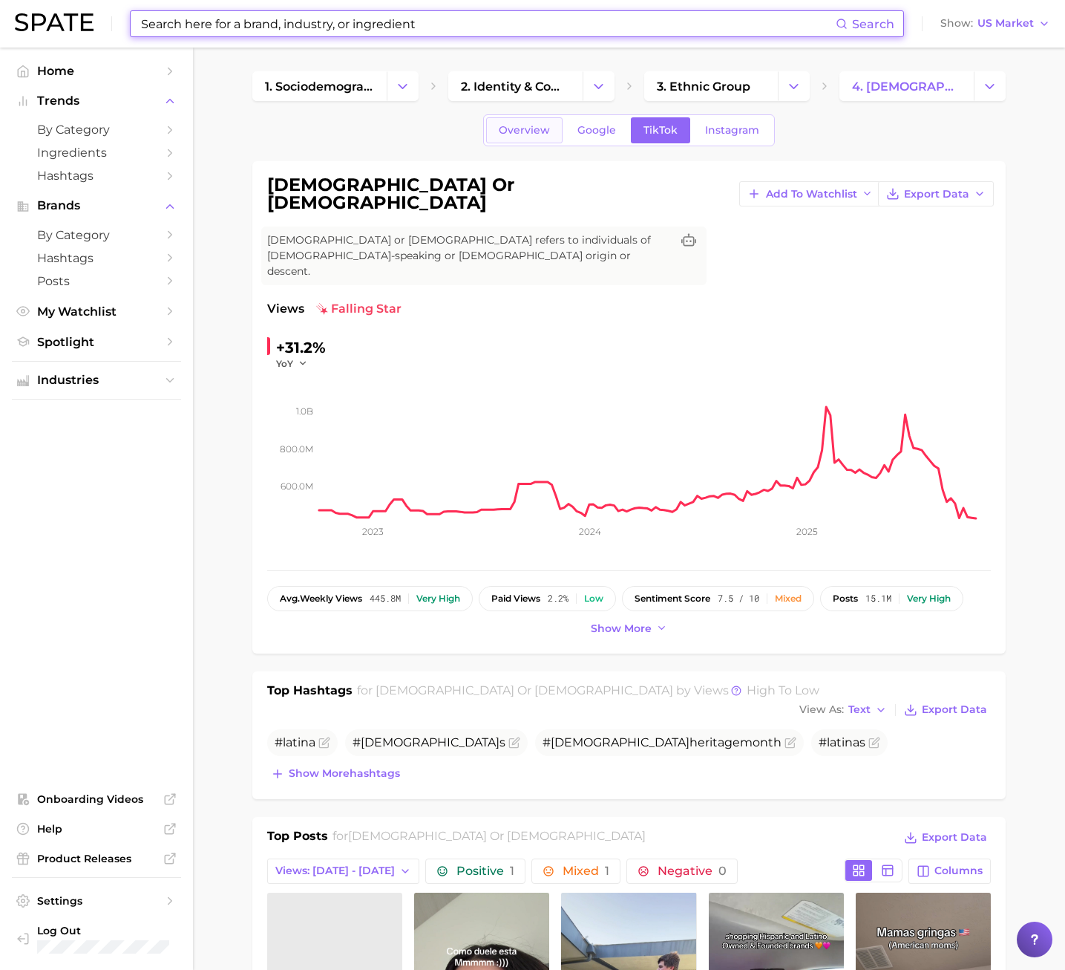
click at [532, 132] on span "Overview" at bounding box center [524, 130] width 51 height 13
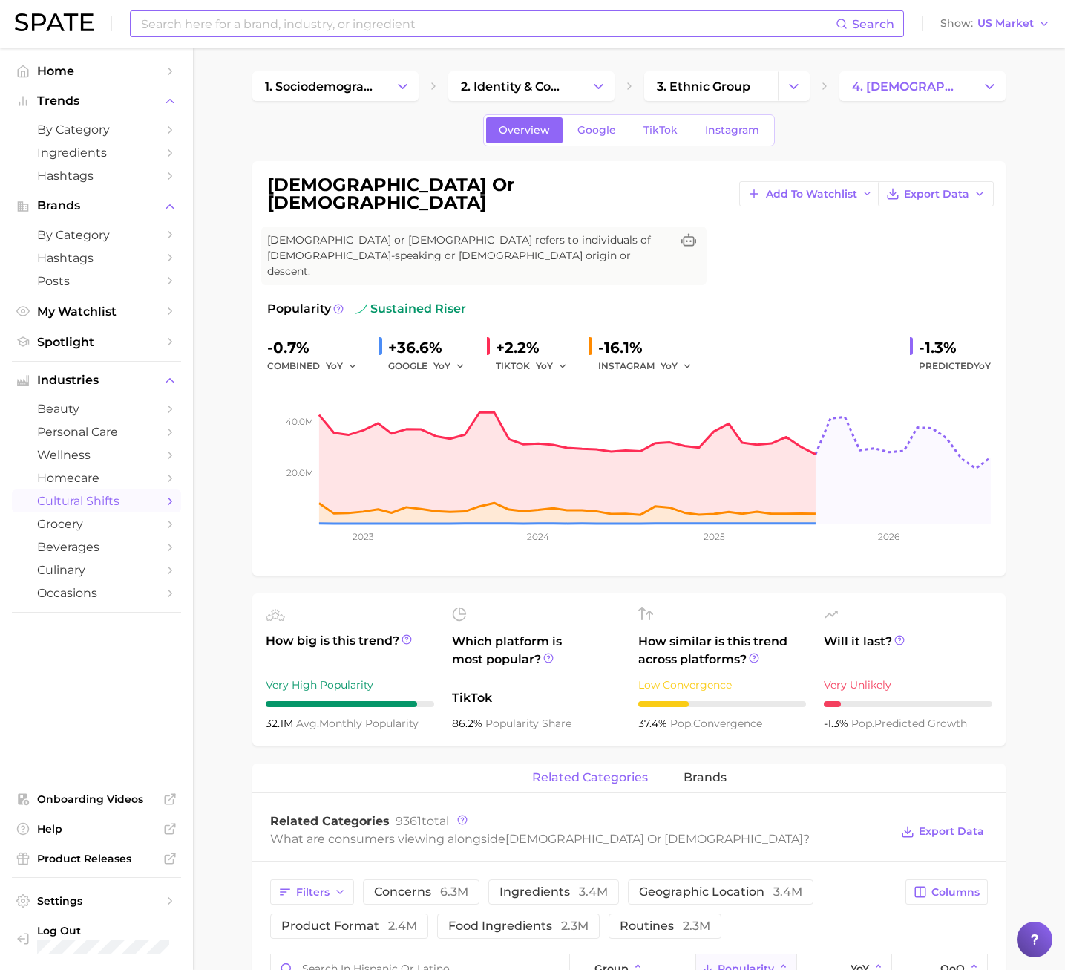
drag, startPoint x: 264, startPoint y: 191, endPoint x: 443, endPoint y: 188, distance: 178.9
click at [443, 188] on div "[DEMOGRAPHIC_DATA] or latino Add to Watchlist Export Data Hispanic or [DEMOGRAP…" at bounding box center [629, 368] width 754 height 414
click at [443, 189] on div "[DEMOGRAPHIC_DATA] or latino Add to Watchlist Export Data" at bounding box center [629, 194] width 724 height 36
click at [439, 192] on h1 "[DEMOGRAPHIC_DATA] or [DEMOGRAPHIC_DATA]" at bounding box center [497, 194] width 460 height 36
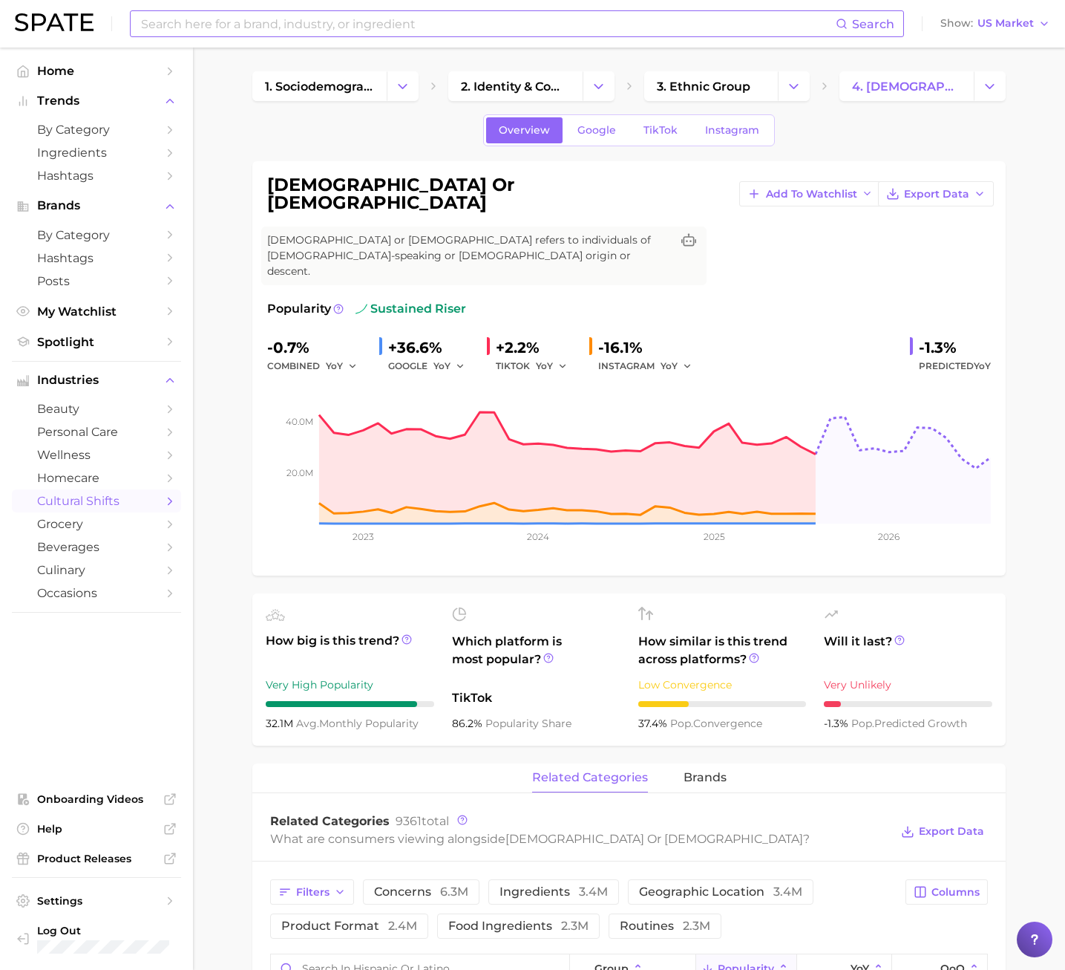
drag, startPoint x: 396, startPoint y: 197, endPoint x: 387, endPoint y: 197, distance: 9.7
click at [391, 197] on h1 "[DEMOGRAPHIC_DATA] or [DEMOGRAPHIC_DATA]" at bounding box center [497, 194] width 460 height 36
drag, startPoint x: 353, startPoint y: 195, endPoint x: 437, endPoint y: 194, distance: 83.1
click at [437, 194] on h1 "[DEMOGRAPHIC_DATA] or [DEMOGRAPHIC_DATA]" at bounding box center [497, 194] width 460 height 36
drag, startPoint x: 437, startPoint y: 194, endPoint x: 426, endPoint y: 195, distance: 10.5
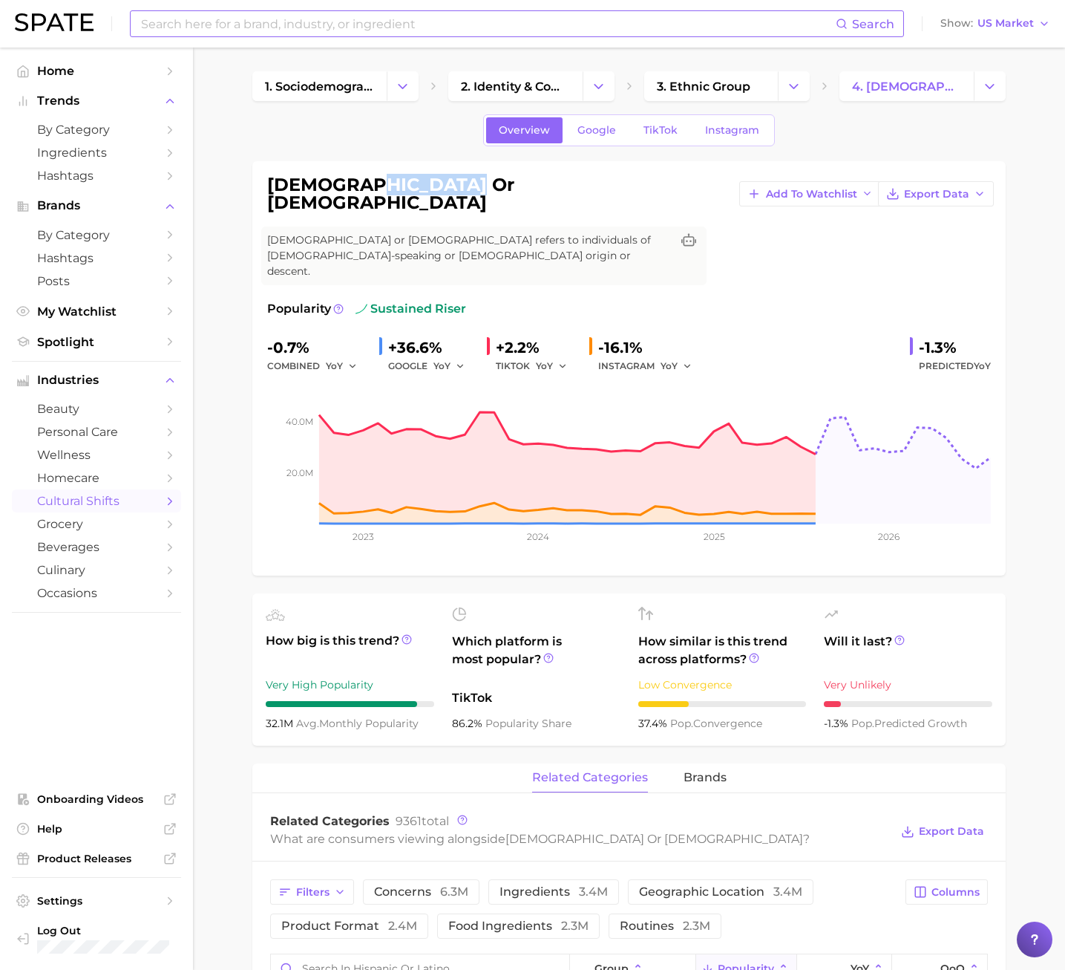
click at [426, 195] on h1 "[DEMOGRAPHIC_DATA] or [DEMOGRAPHIC_DATA]" at bounding box center [497, 194] width 460 height 36
click at [426, 200] on div "[DEMOGRAPHIC_DATA] or latino Add to Watchlist Export Data" at bounding box center [629, 194] width 724 height 36
drag, startPoint x: 268, startPoint y: 186, endPoint x: 433, endPoint y: 186, distance: 164.8
click at [433, 186] on h1 "[DEMOGRAPHIC_DATA] or [DEMOGRAPHIC_DATA]" at bounding box center [497, 194] width 460 height 36
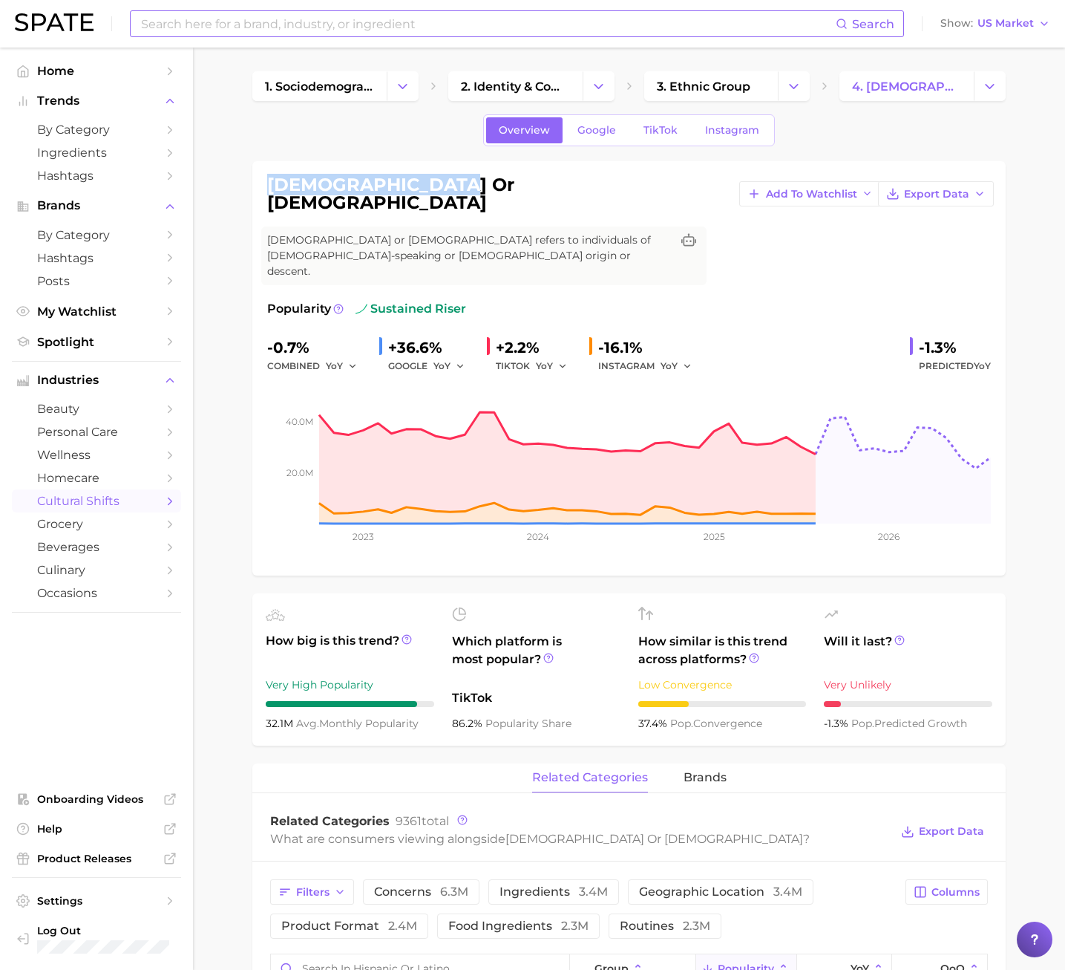
drag, startPoint x: 433, startPoint y: 186, endPoint x: 427, endPoint y: 200, distance: 14.6
click at [427, 200] on div "[DEMOGRAPHIC_DATA] or latino Add to Watchlist Export Data" at bounding box center [629, 194] width 724 height 36
click at [651, 139] on link "TikTok" at bounding box center [660, 130] width 59 height 26
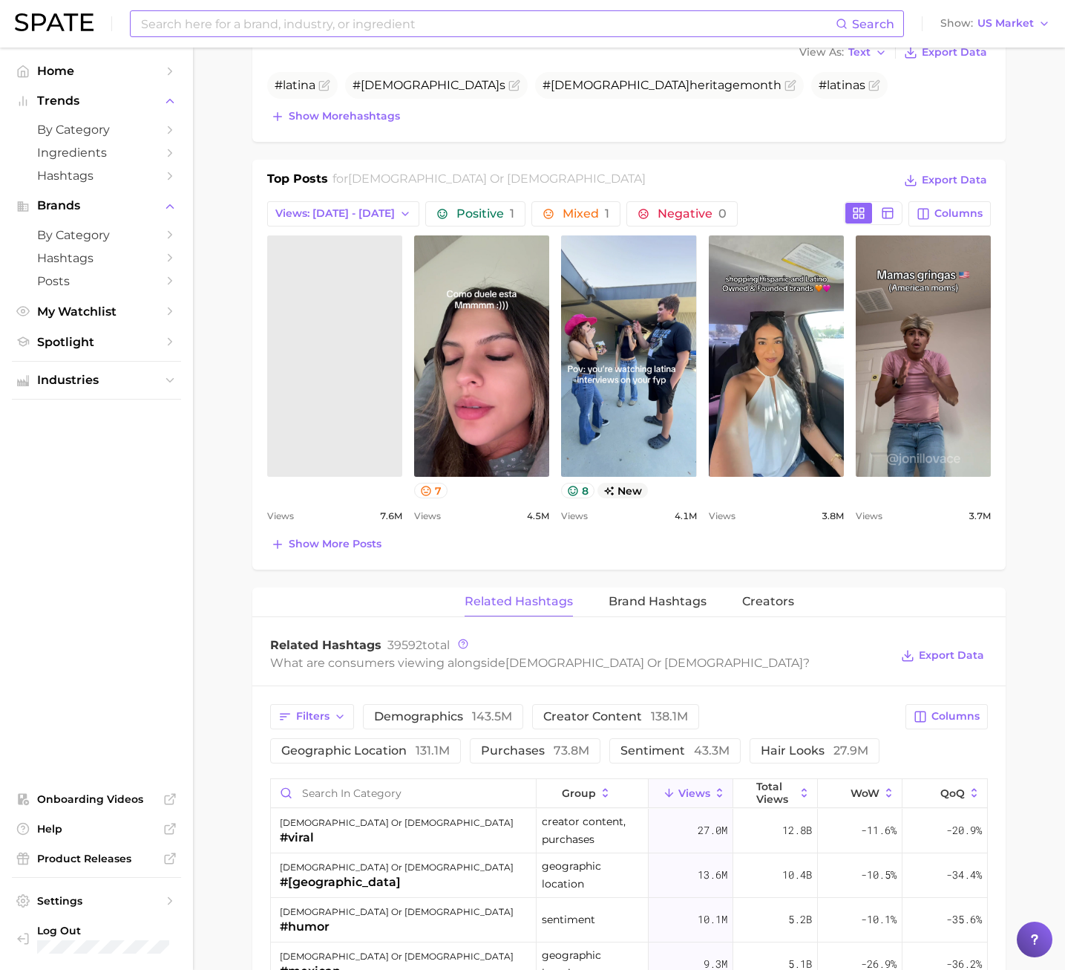
scroll to position [742, 0]
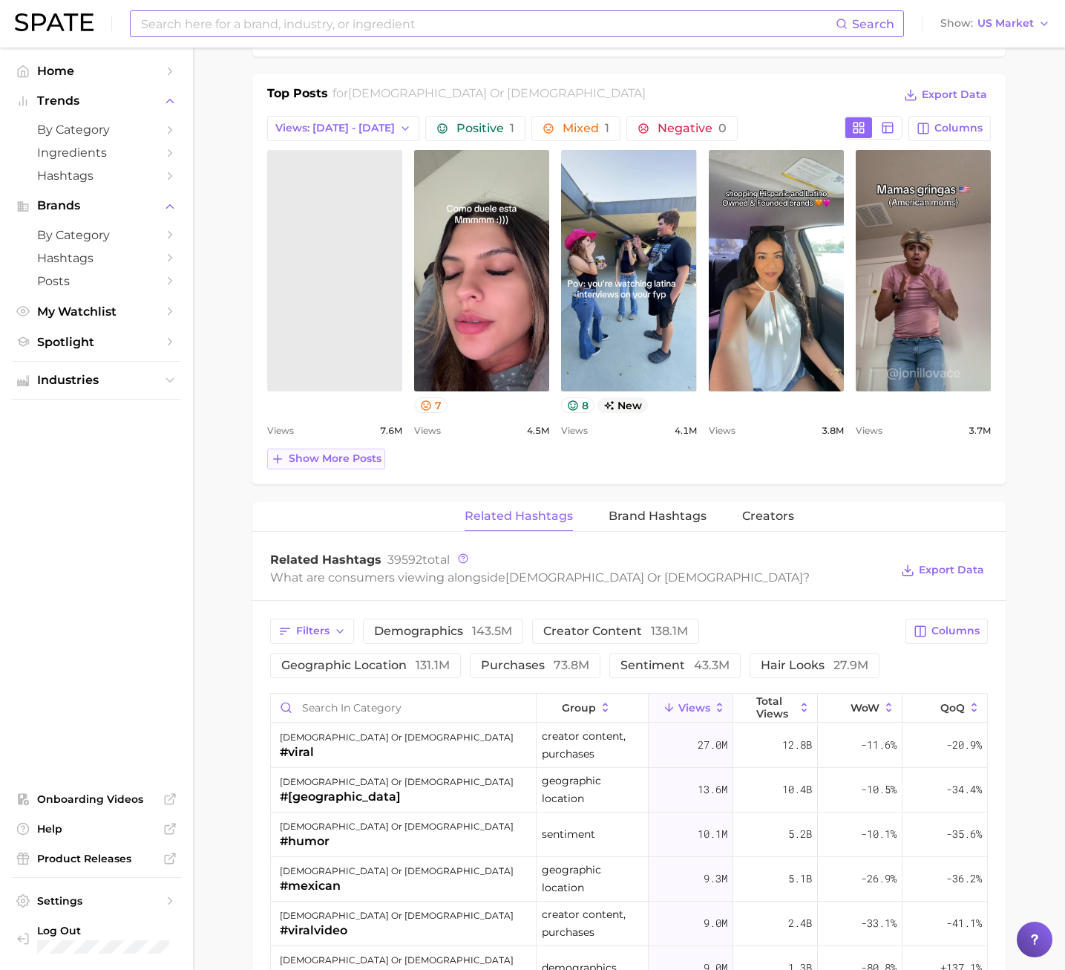
click at [329, 452] on span "Show more posts" at bounding box center [335, 458] width 93 height 13
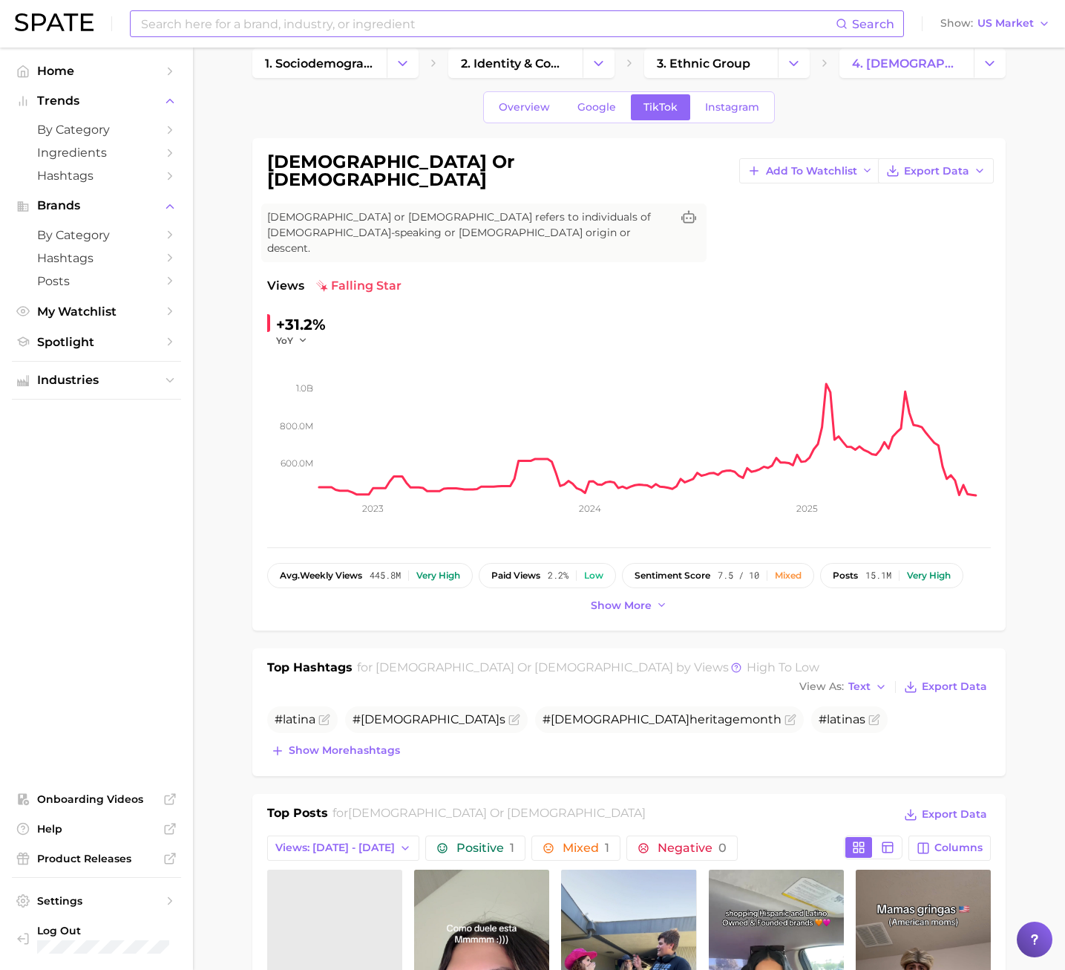
scroll to position [0, 0]
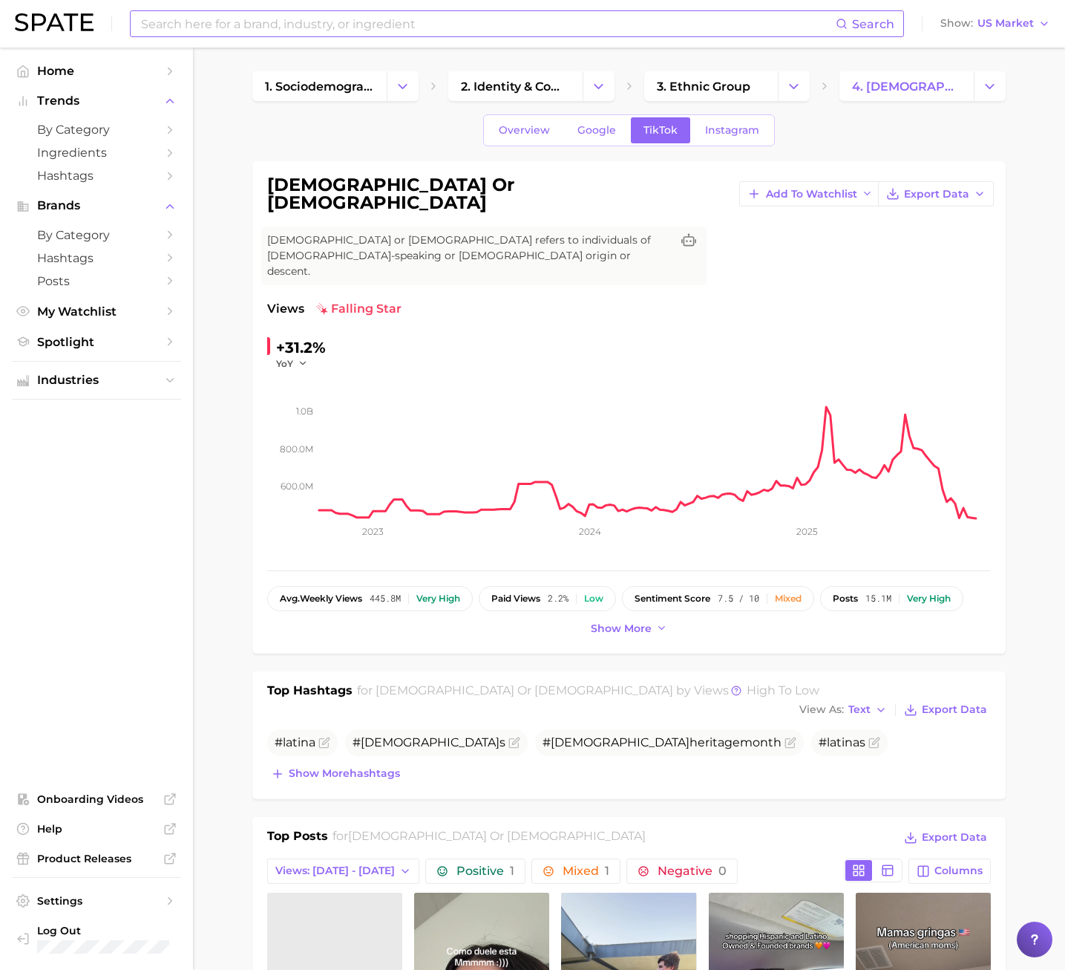
click at [272, 30] on input at bounding box center [488, 23] width 696 height 25
click at [259, 30] on input at bounding box center [488, 23] width 696 height 25
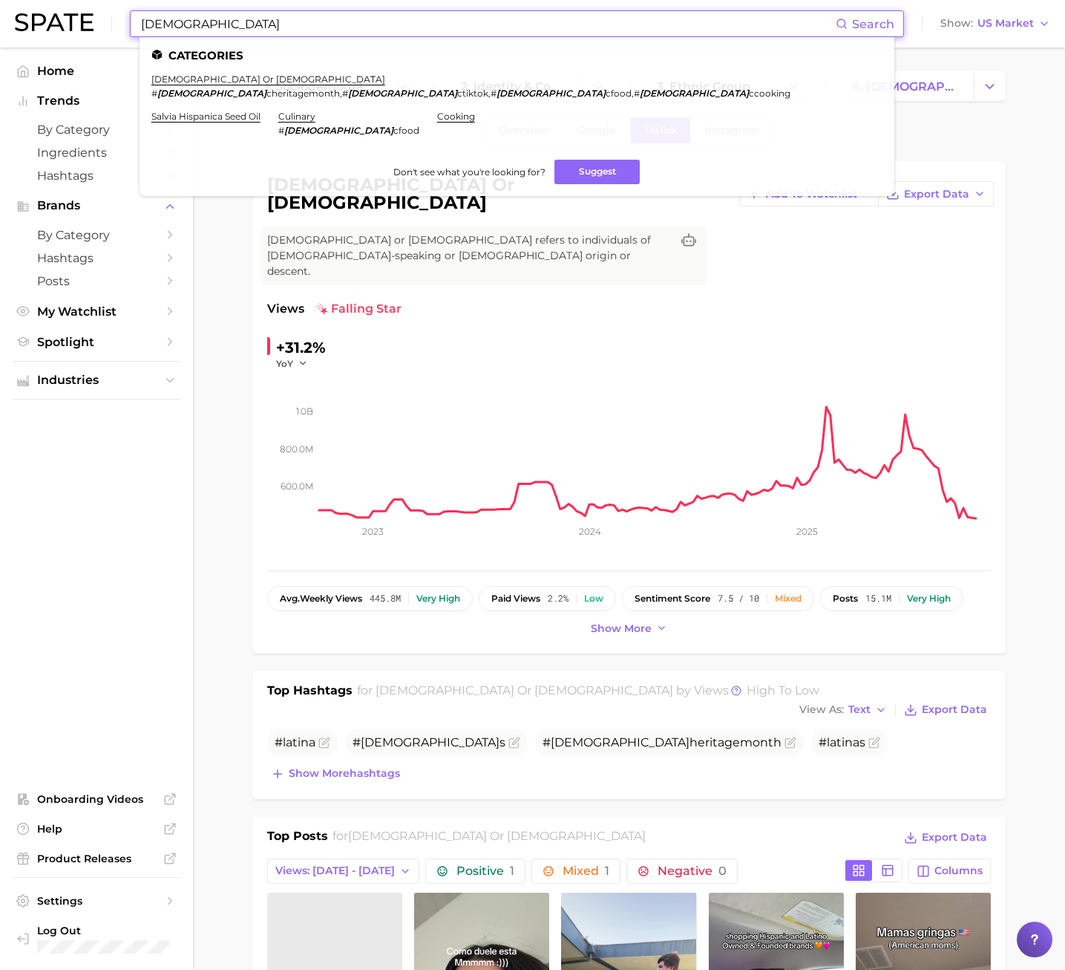
type input "[DEMOGRAPHIC_DATA]"
